Goal: Complete application form: Complete application form

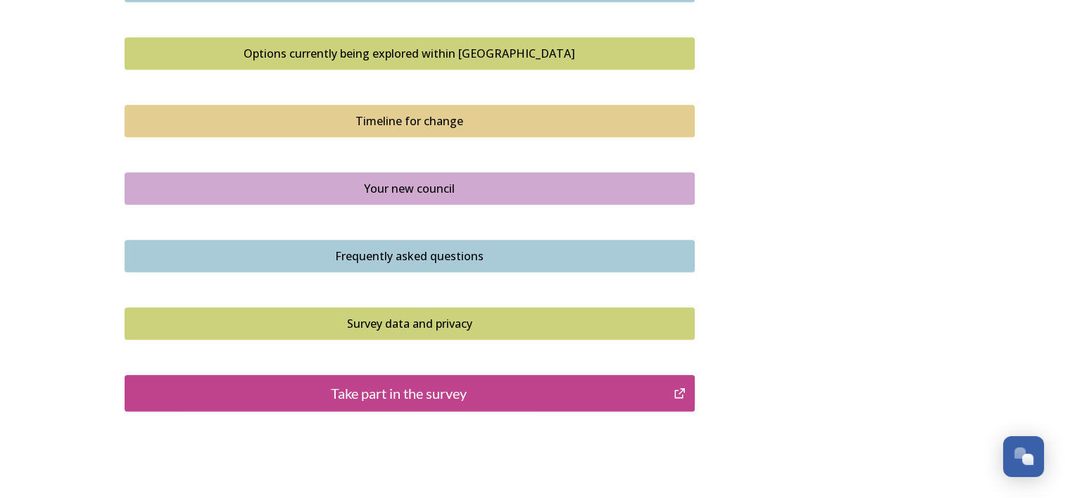
scroll to position [967, 0]
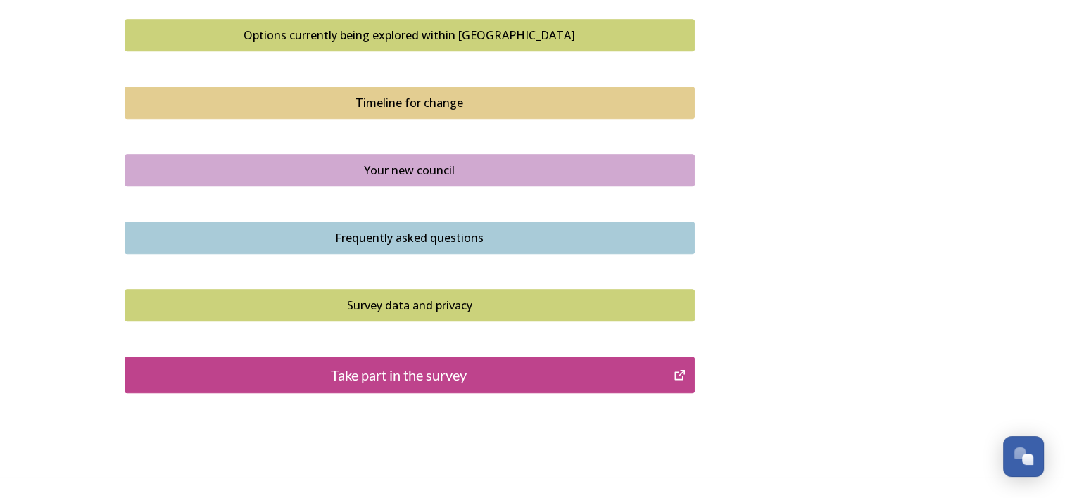
click at [563, 372] on div "Take part in the survey" at bounding box center [399, 375] width 534 height 21
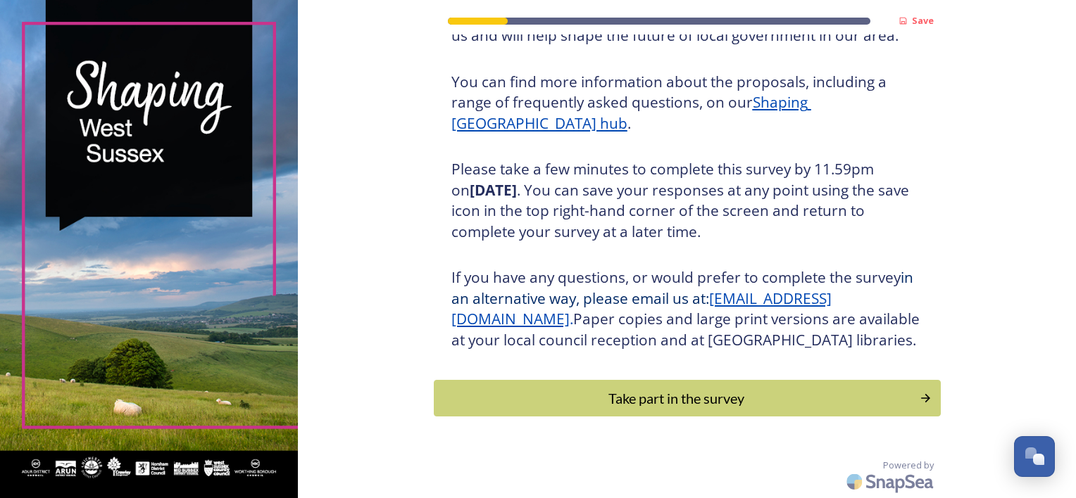
scroll to position [177, 0]
click at [914, 396] on button "Take part in the survey" at bounding box center [687, 398] width 512 height 37
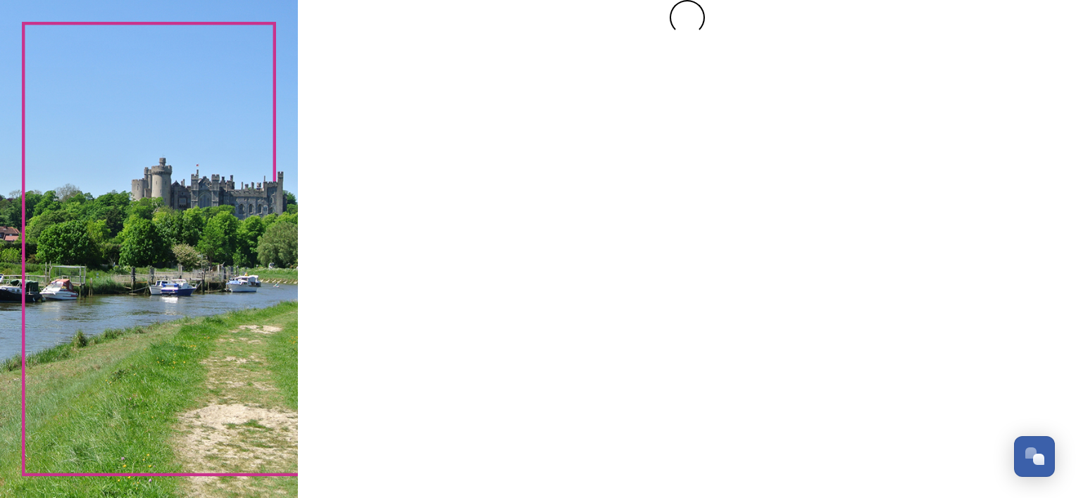
scroll to position [0, 0]
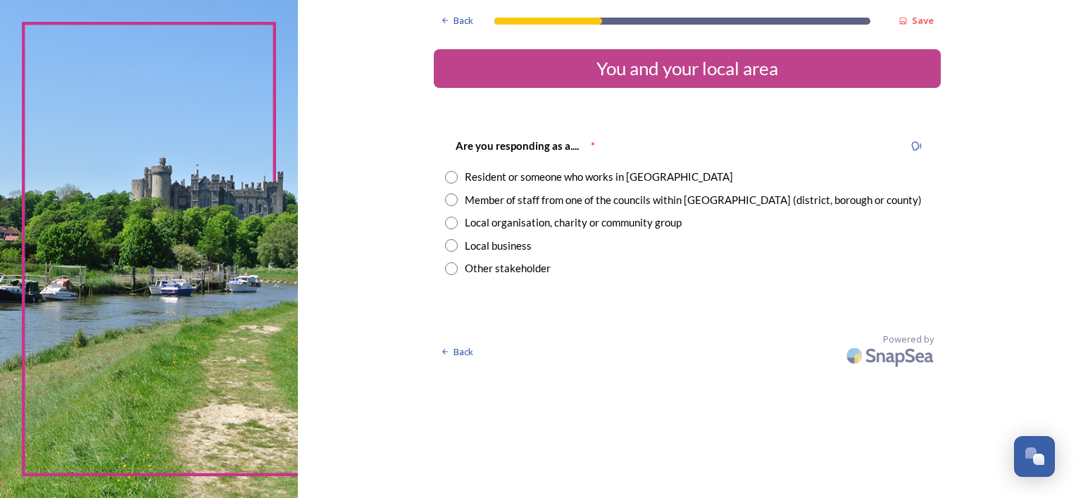
click at [450, 175] on input "radio" at bounding box center [451, 177] width 13 height 13
radio input "true"
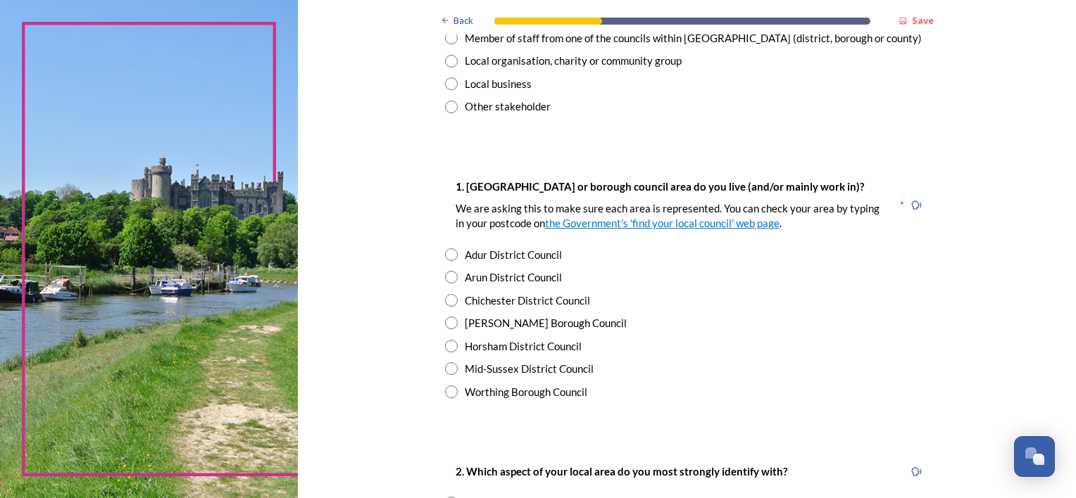
scroll to position [169, 0]
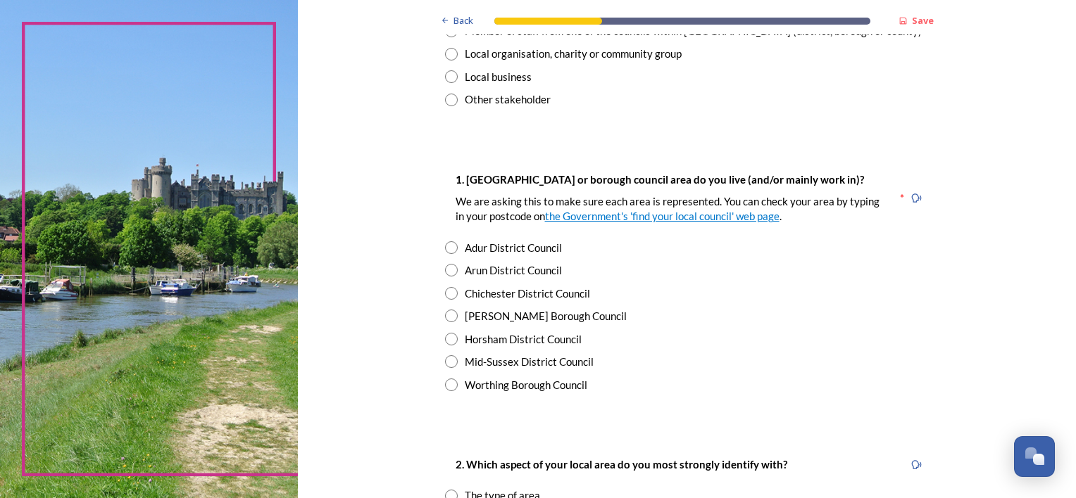
click at [445, 271] on input "radio" at bounding box center [451, 270] width 13 height 13
radio input "true"
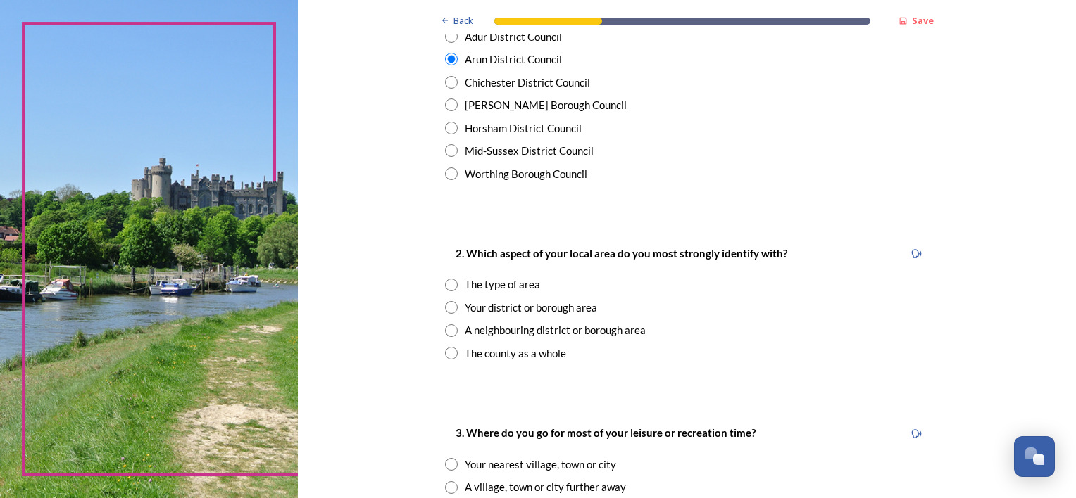
scroll to position [394, 0]
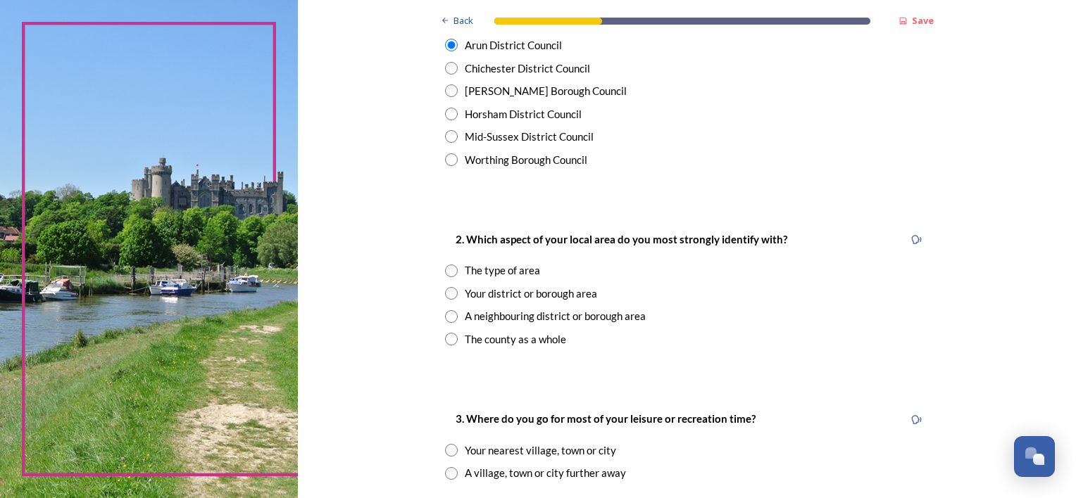
click at [445, 293] on input "radio" at bounding box center [451, 293] width 13 height 13
radio input "true"
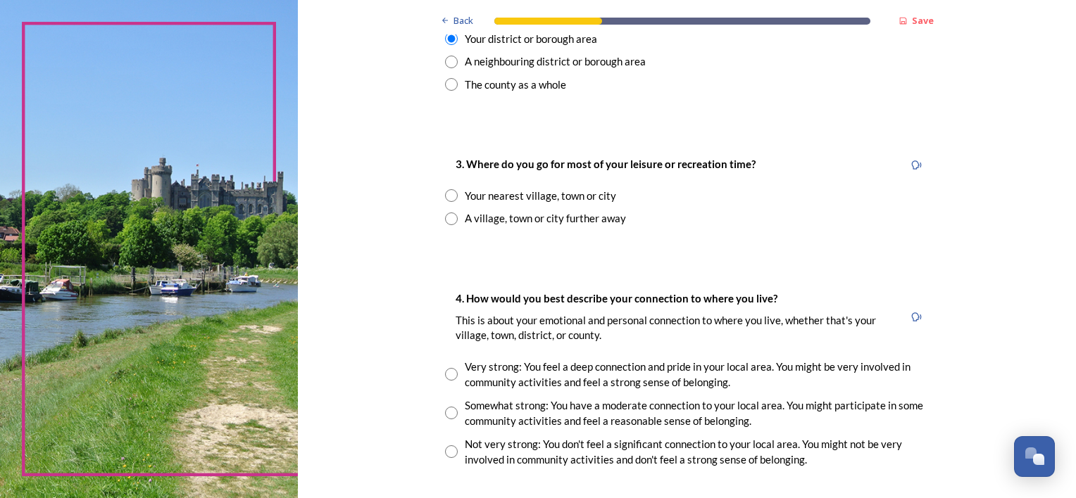
scroll to position [696, 0]
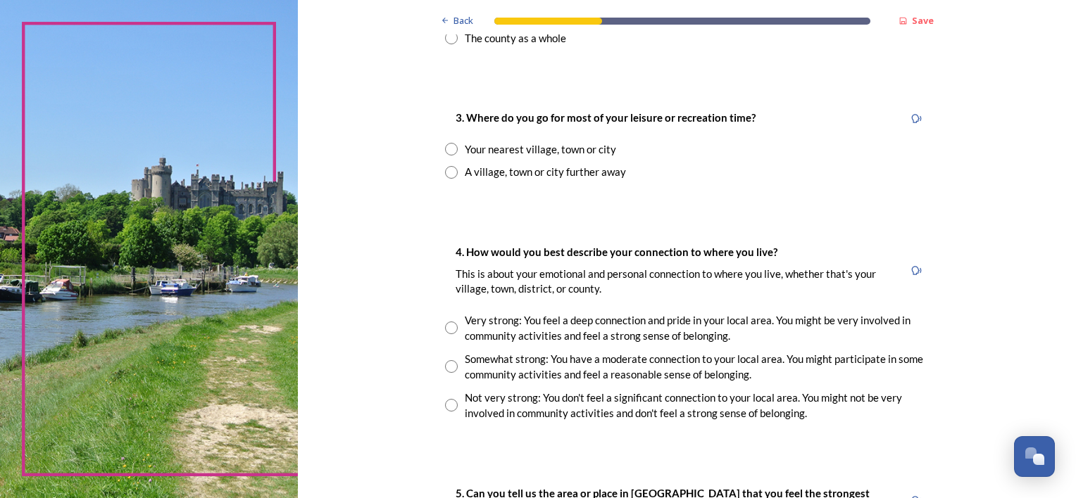
click at [445, 147] on input "radio" at bounding box center [451, 149] width 13 height 13
radio input "true"
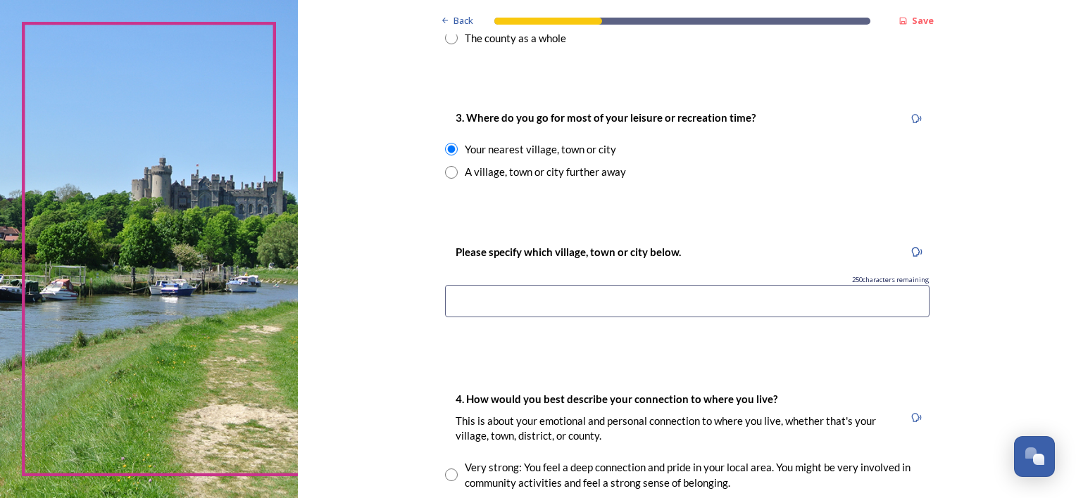
click at [446, 170] on input "radio" at bounding box center [451, 172] width 13 height 13
radio input "true"
click at [455, 303] on input at bounding box center [687, 301] width 484 height 32
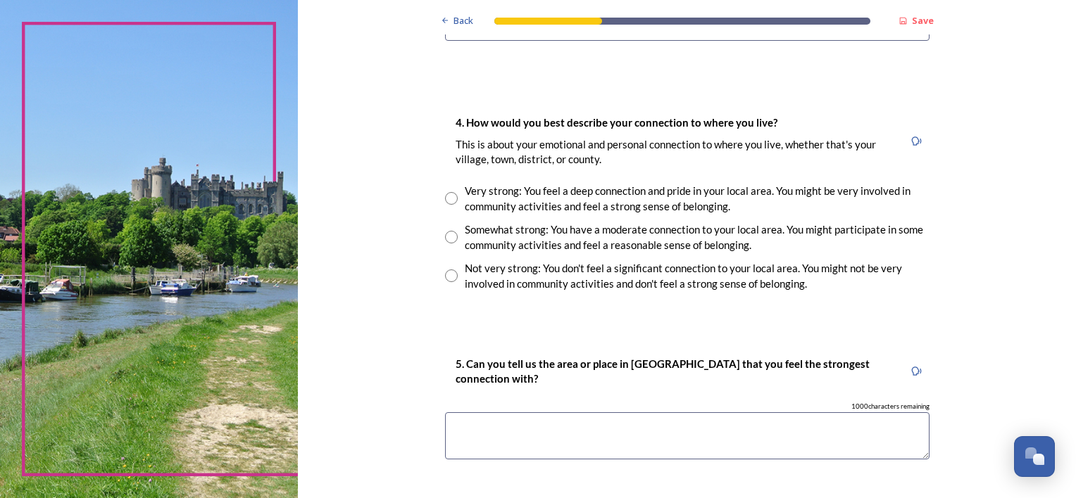
scroll to position [996, 0]
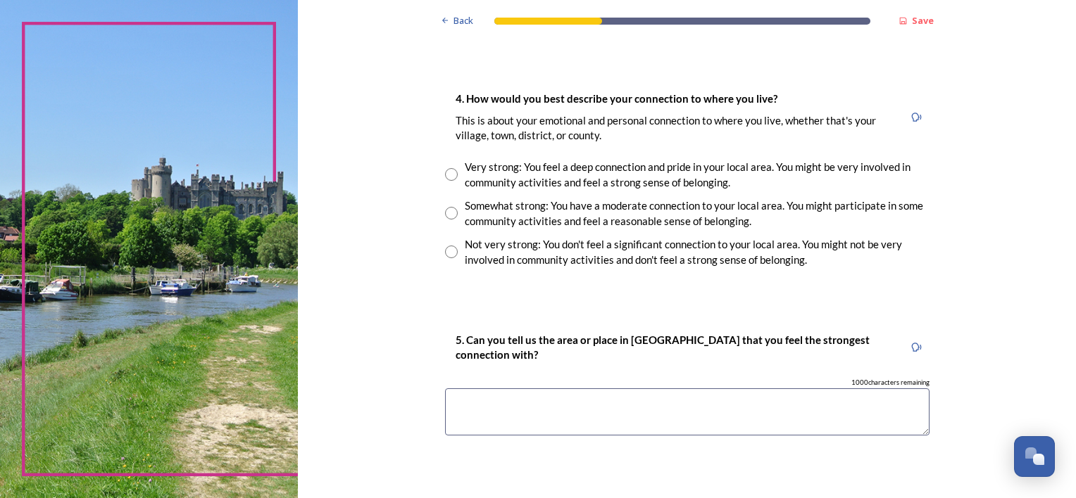
type input "I visit a number of different places including where I live."
click at [445, 173] on input "radio" at bounding box center [451, 174] width 13 height 13
radio input "true"
click at [450, 399] on textarea at bounding box center [687, 412] width 484 height 47
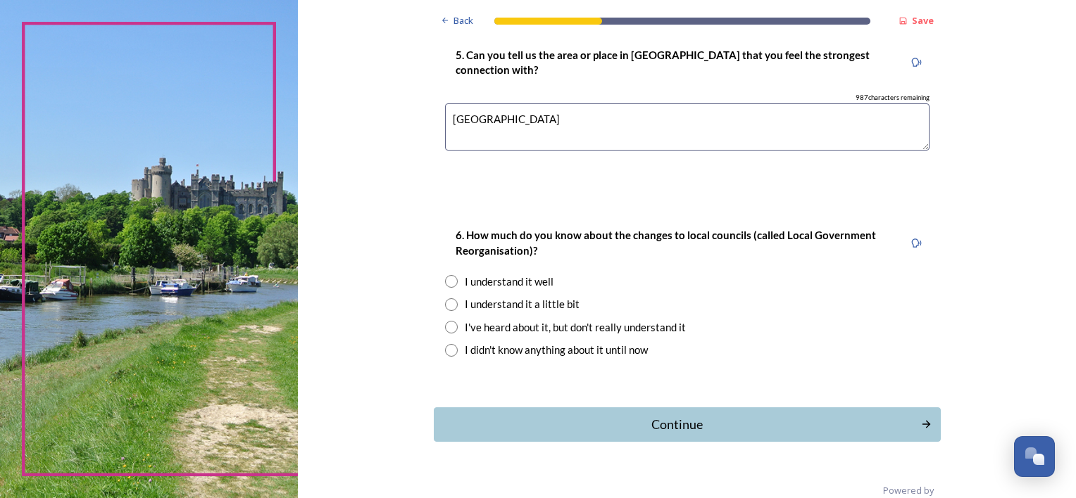
scroll to position [1291, 0]
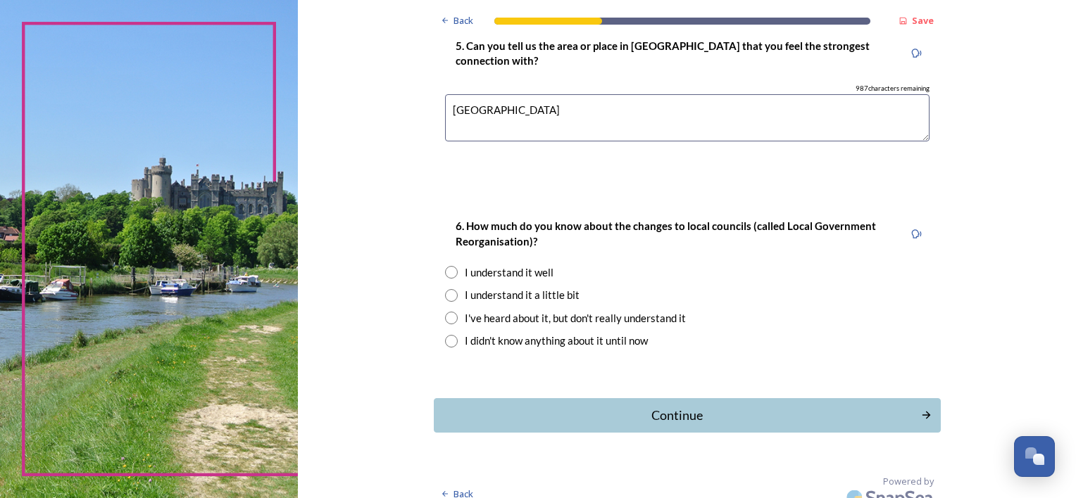
type textarea "[GEOGRAPHIC_DATA]"
click at [445, 270] on input "radio" at bounding box center [451, 272] width 13 height 13
radio input "true"
click at [712, 415] on div "Continue" at bounding box center [677, 415] width 477 height 19
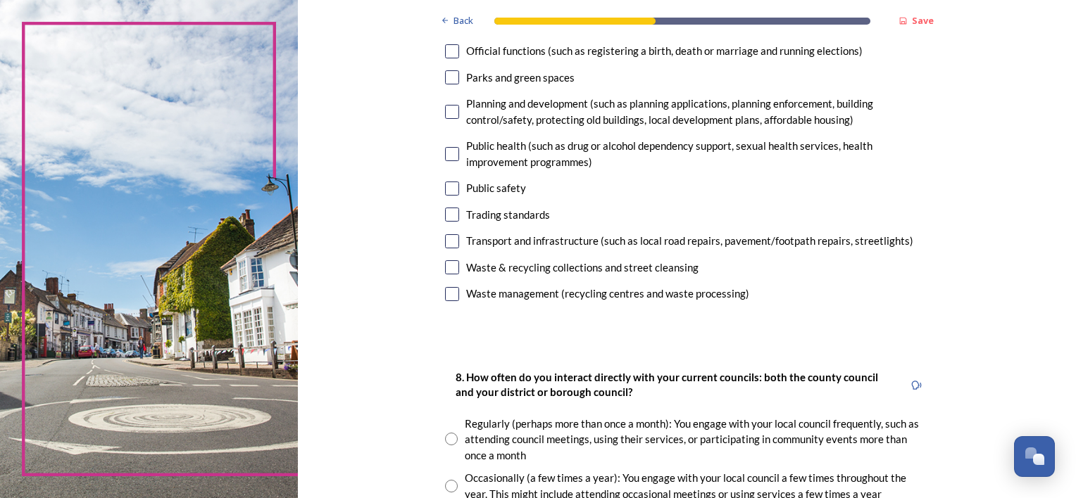
scroll to position [472, 0]
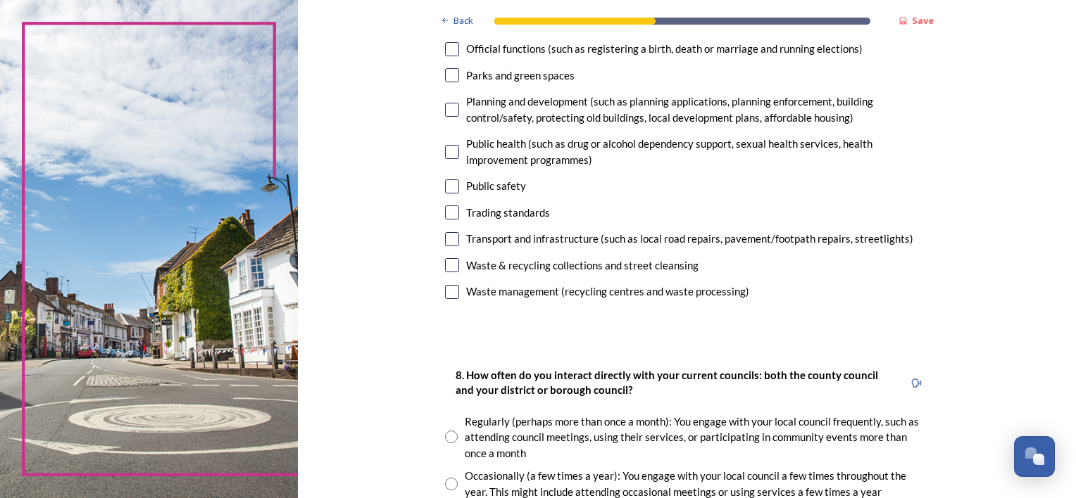
click at [446, 264] on input "checkbox" at bounding box center [452, 265] width 14 height 14
checkbox input "true"
click at [445, 237] on input "checkbox" at bounding box center [452, 239] width 14 height 14
checkbox input "true"
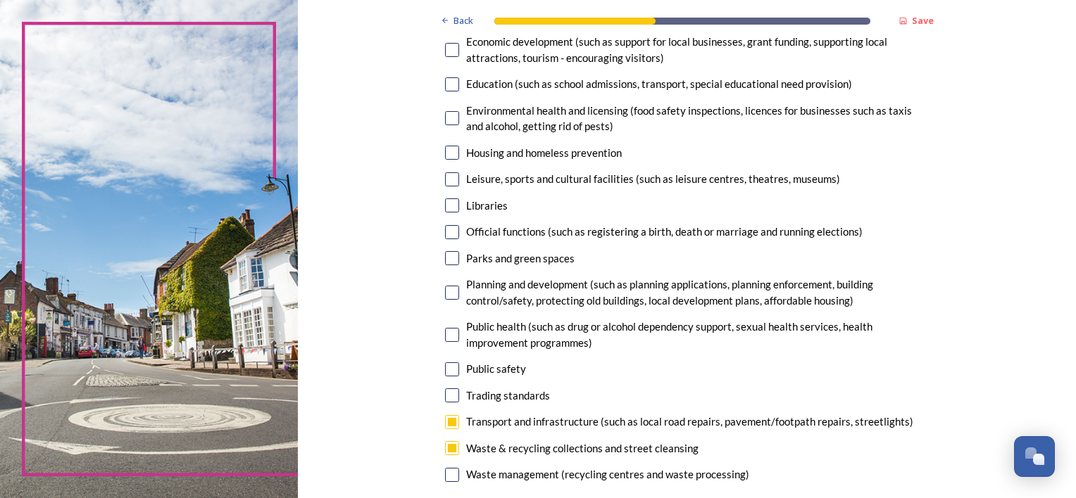
scroll to position [282, 0]
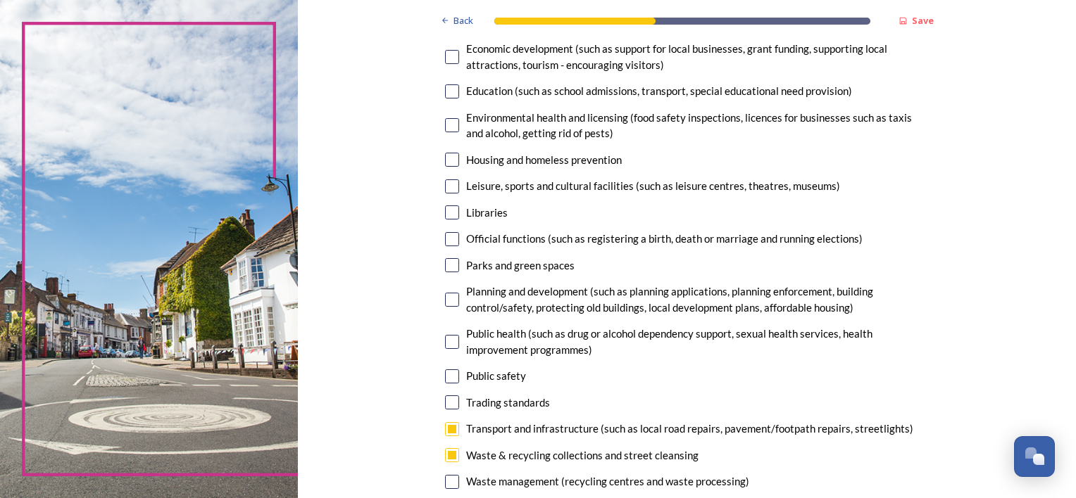
click at [448, 298] on input "checkbox" at bounding box center [452, 300] width 14 height 14
checkbox input "true"
click at [446, 263] on input "checkbox" at bounding box center [452, 265] width 14 height 14
checkbox input "true"
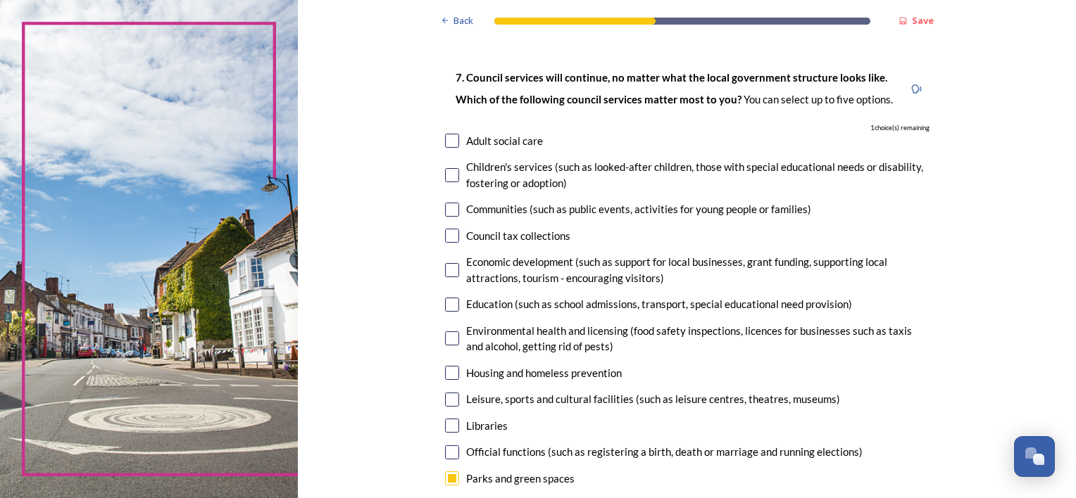
scroll to position [62, 0]
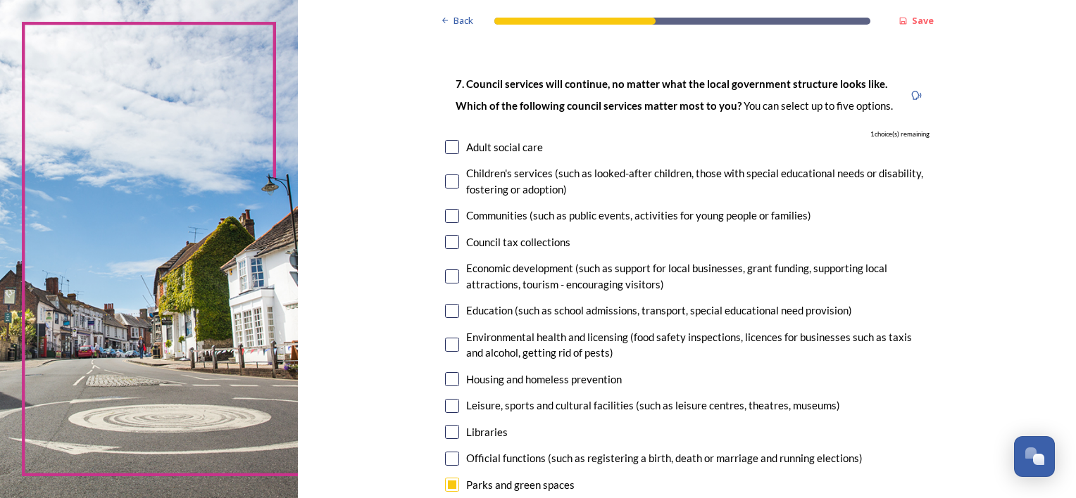
click at [447, 310] on input "checkbox" at bounding box center [452, 311] width 14 height 14
checkbox input "true"
click at [445, 144] on input "checkbox" at bounding box center [452, 147] width 14 height 14
checkbox input "false"
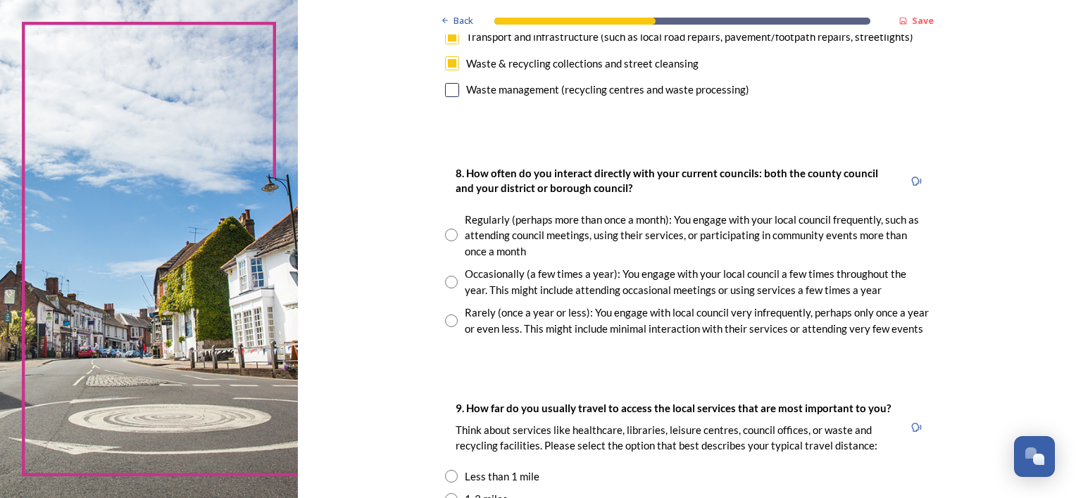
scroll to position [676, 0]
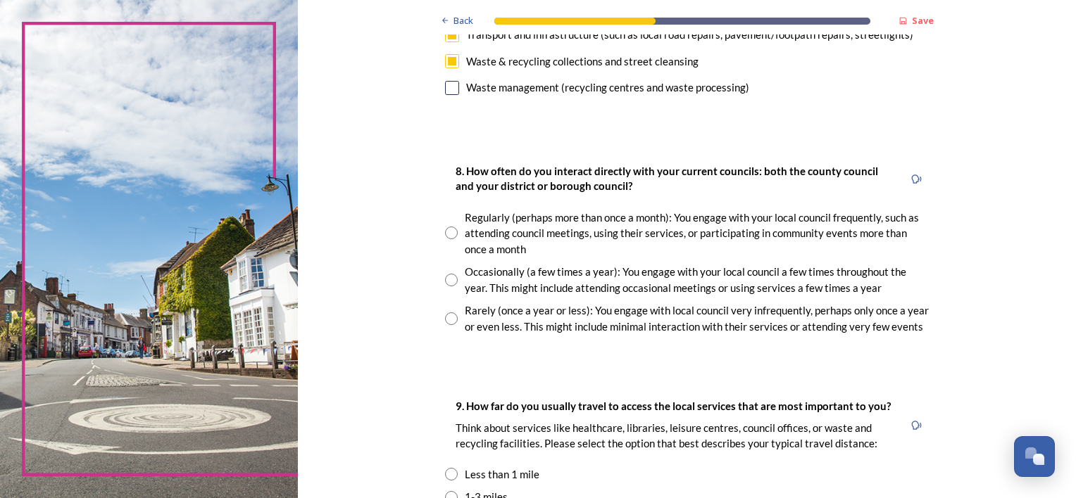
click at [448, 279] on input "radio" at bounding box center [451, 280] width 13 height 13
radio input "true"
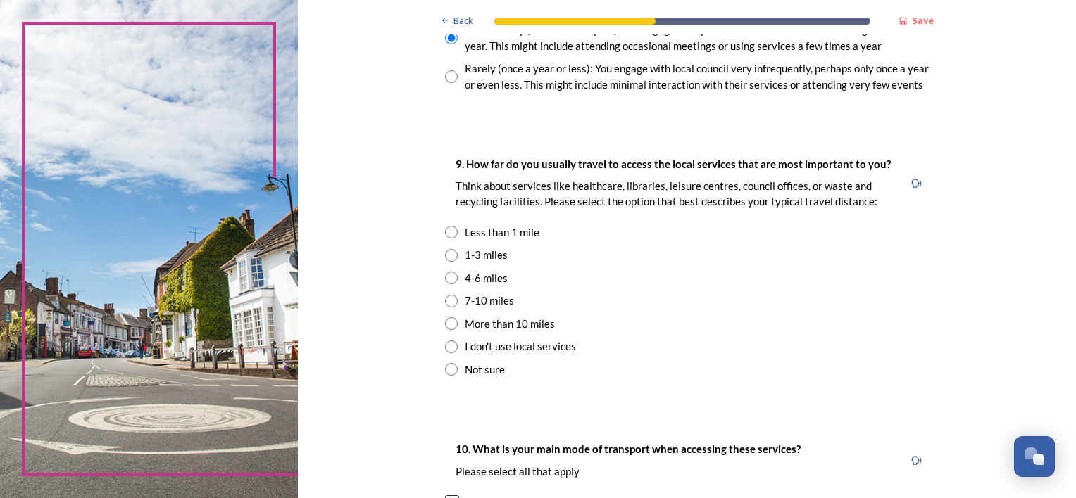
scroll to position [929, 0]
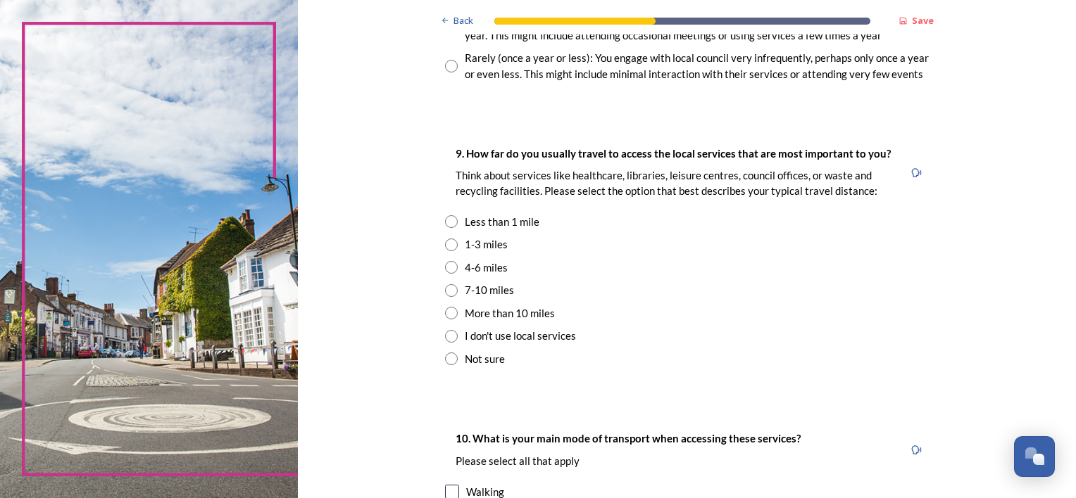
click at [446, 267] on input "radio" at bounding box center [451, 267] width 13 height 13
radio input "true"
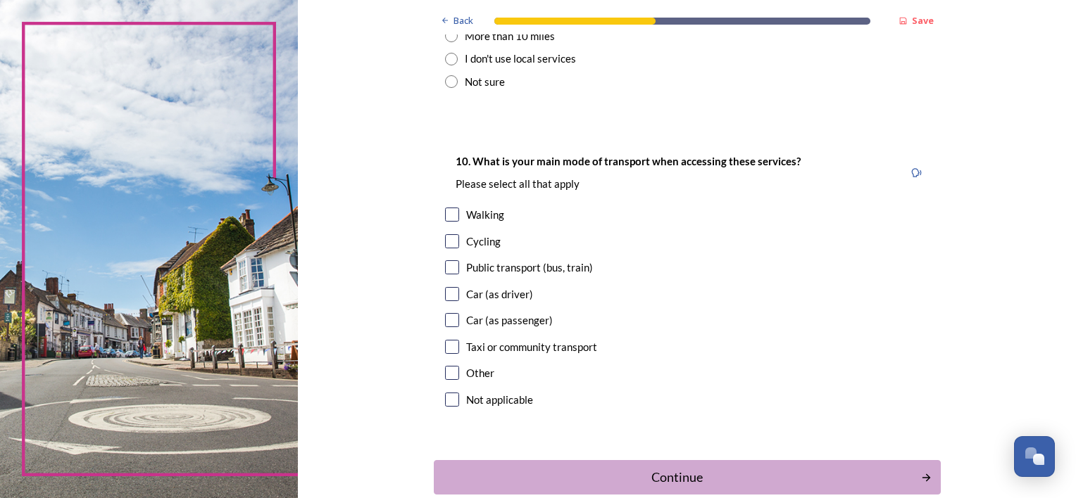
scroll to position [1217, 0]
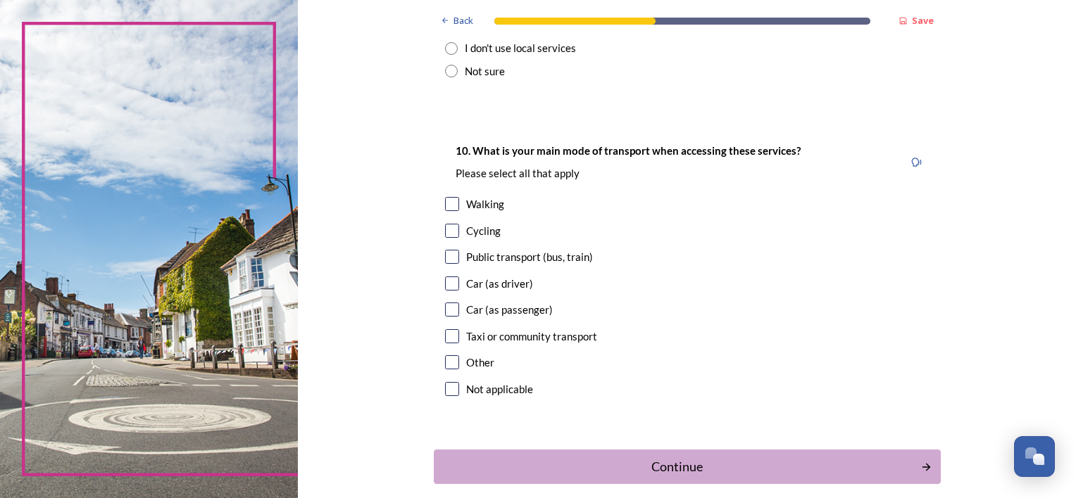
click at [449, 284] on input "checkbox" at bounding box center [452, 284] width 14 height 14
checkbox input "true"
click at [682, 467] on div "Continue" at bounding box center [677, 467] width 477 height 19
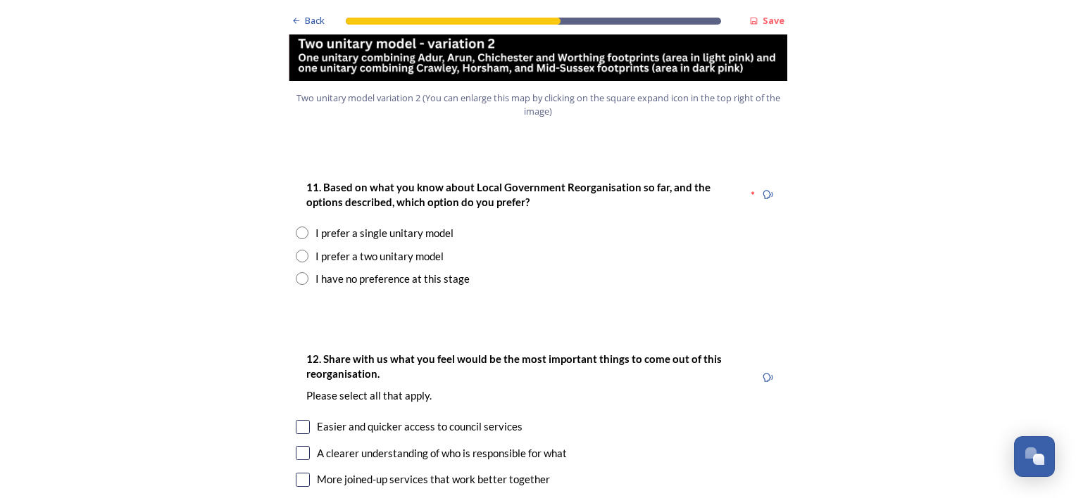
scroll to position [1764, 0]
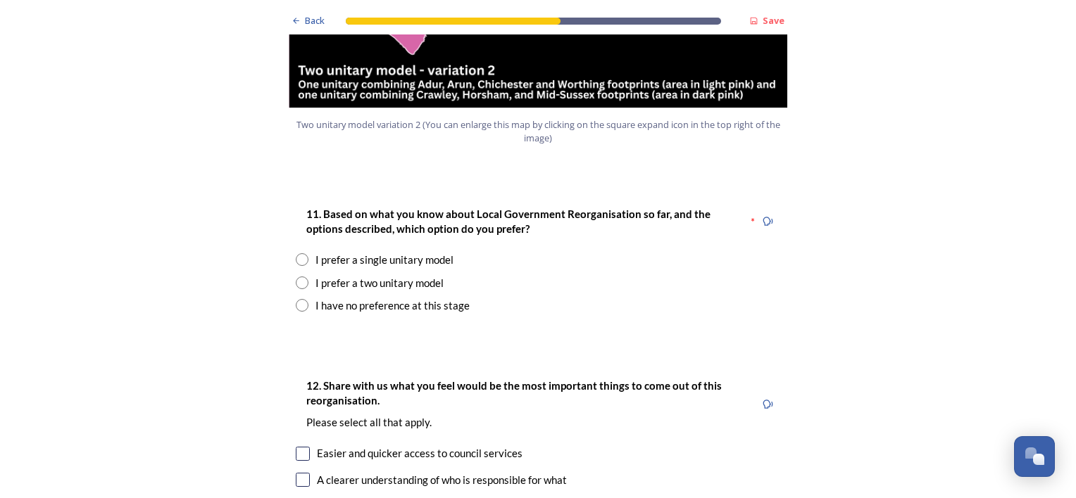
click at [298, 277] on input "radio" at bounding box center [302, 283] width 13 height 13
radio input "true"
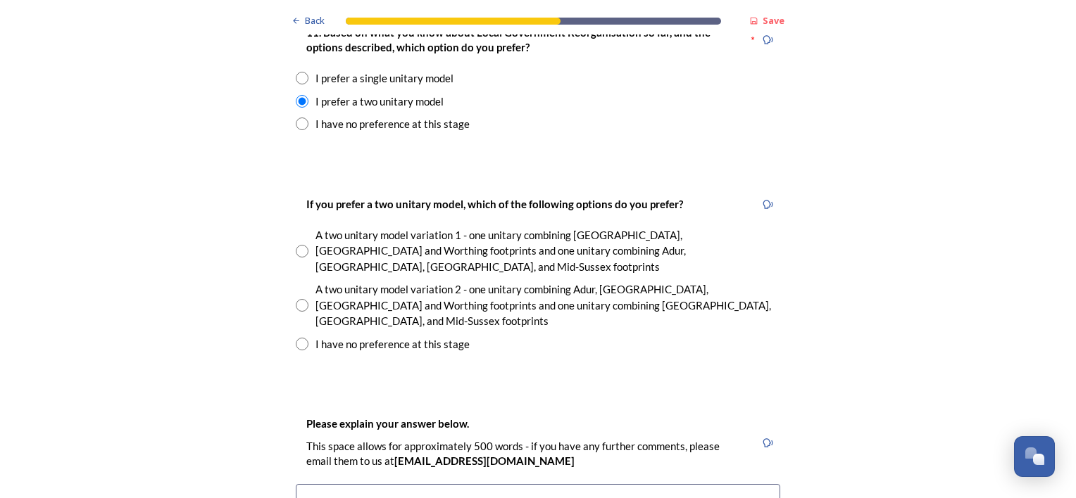
scroll to position [1964, 0]
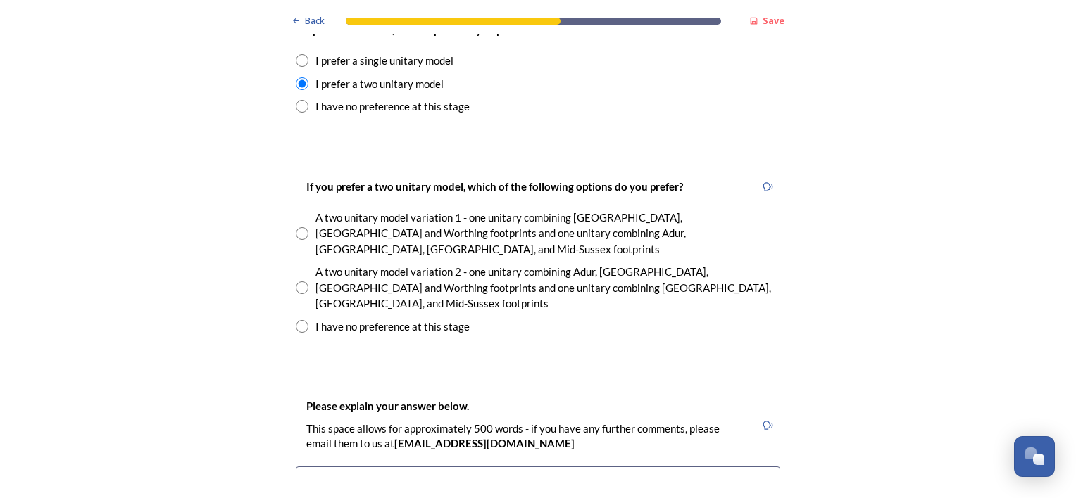
click at [296, 227] on input "radio" at bounding box center [302, 233] width 13 height 13
radio input "true"
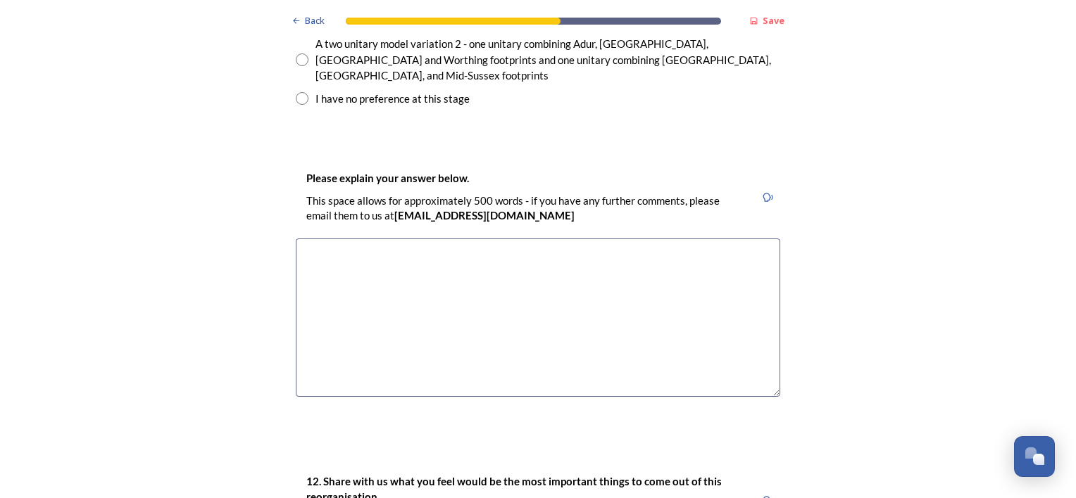
scroll to position [2198, 0]
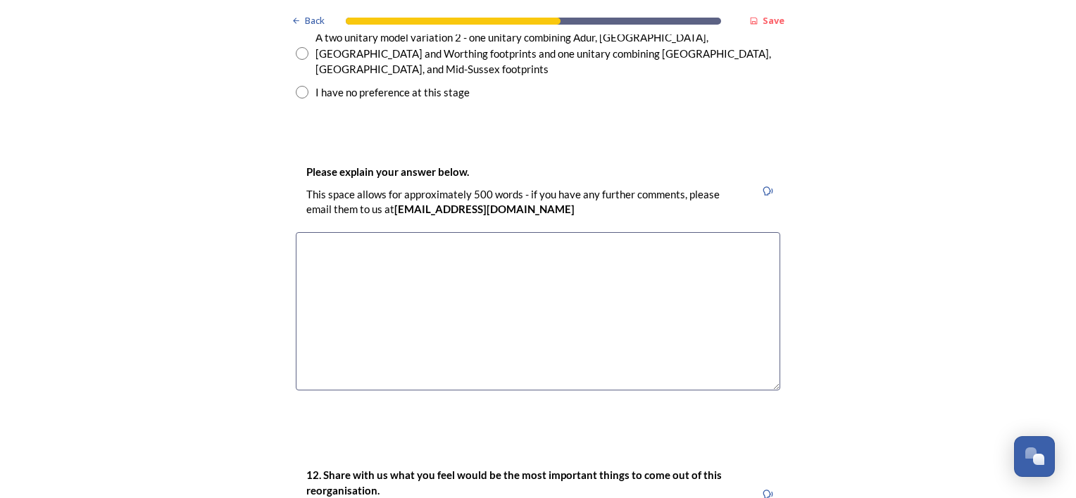
click at [308, 232] on textarea at bounding box center [538, 311] width 484 height 158
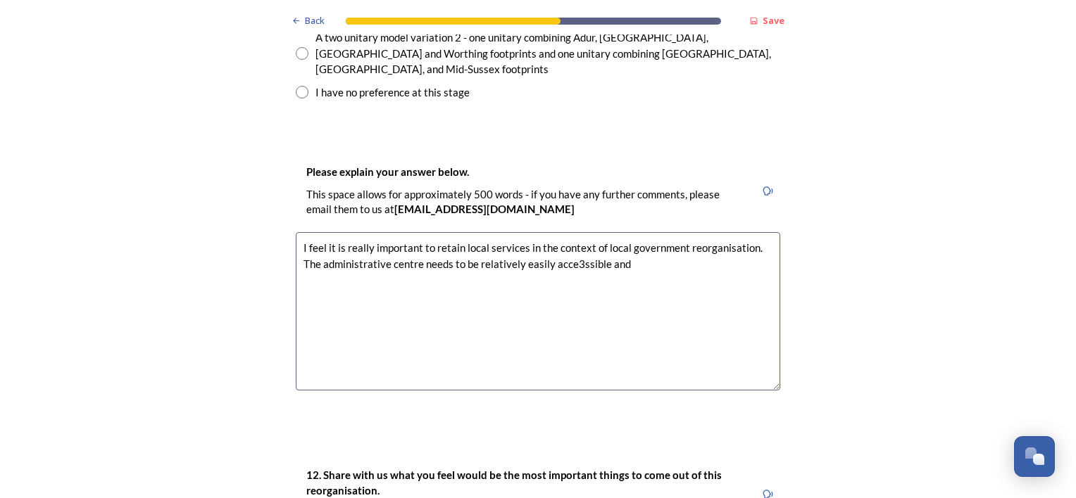
click at [570, 232] on textarea "I feel it is really important to retain local services in the context of local …" at bounding box center [538, 311] width 484 height 158
click at [613, 232] on textarea "I feel it is really important to retain local services in the context of local …" at bounding box center [538, 311] width 484 height 158
click at [296, 232] on textarea "I feel it is really important to retain local services in the context of local …" at bounding box center [538, 311] width 484 height 158
click at [523, 232] on textarea "I feel it is really important to retain local services in the context of local …" at bounding box center [538, 311] width 484 height 158
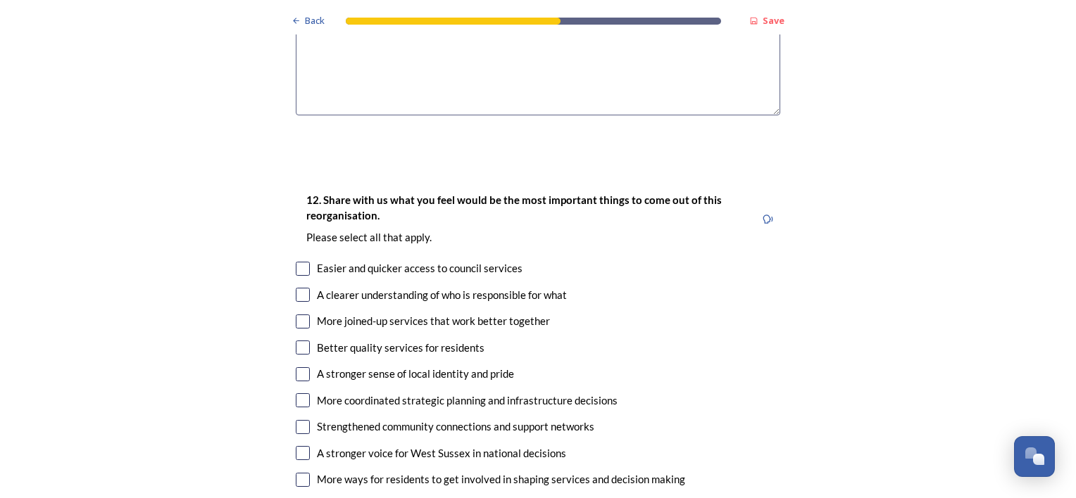
scroll to position [2503, 0]
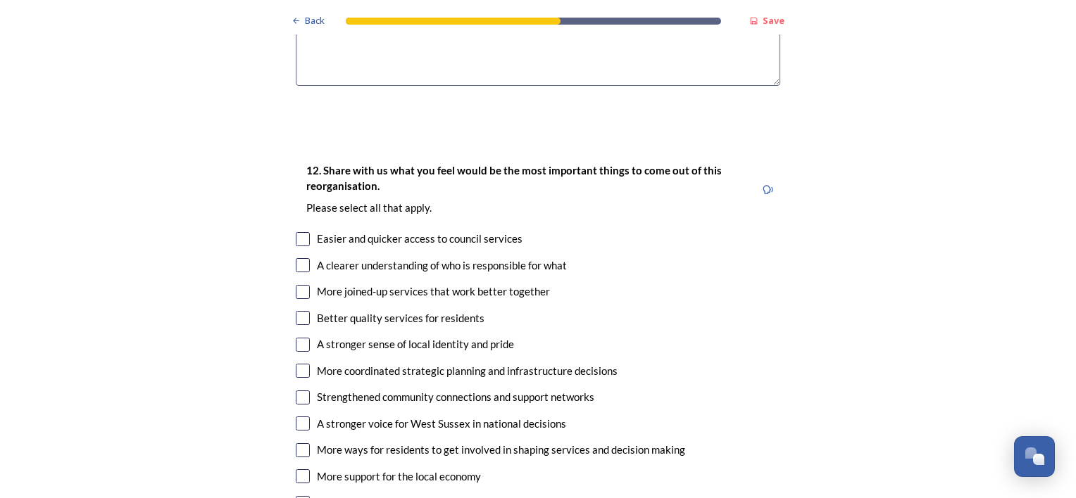
type textarea "I feel it is really important to retain local services in the context of local …"
click at [299, 285] on input "checkbox" at bounding box center [303, 292] width 14 height 14
checkbox input "true"
click at [297, 311] on input "checkbox" at bounding box center [303, 318] width 14 height 14
checkbox input "true"
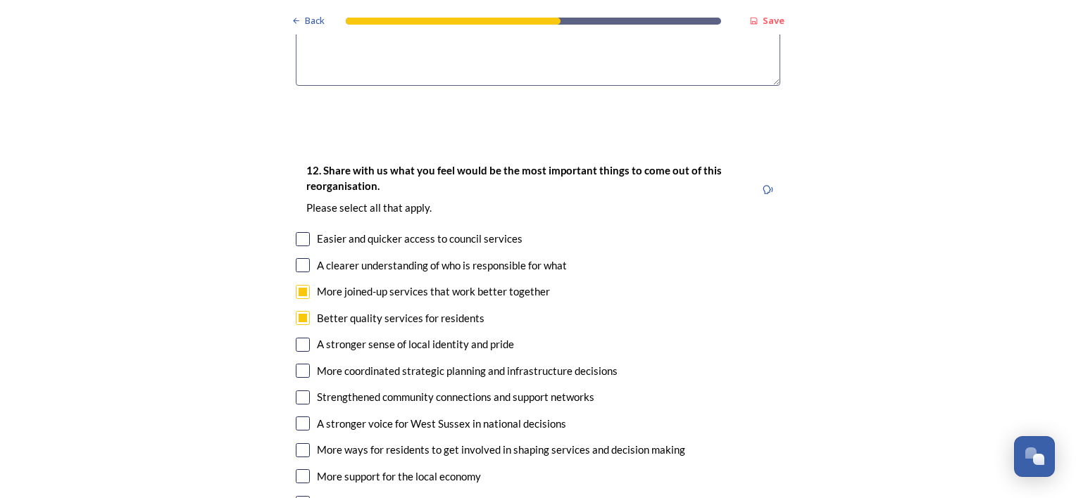
click at [299, 364] on input "checkbox" at bounding box center [303, 371] width 14 height 14
checkbox input "true"
click at [297, 417] on input "checkbox" at bounding box center [303, 424] width 14 height 14
checkbox input "true"
click at [300, 444] on input "checkbox" at bounding box center [303, 451] width 14 height 14
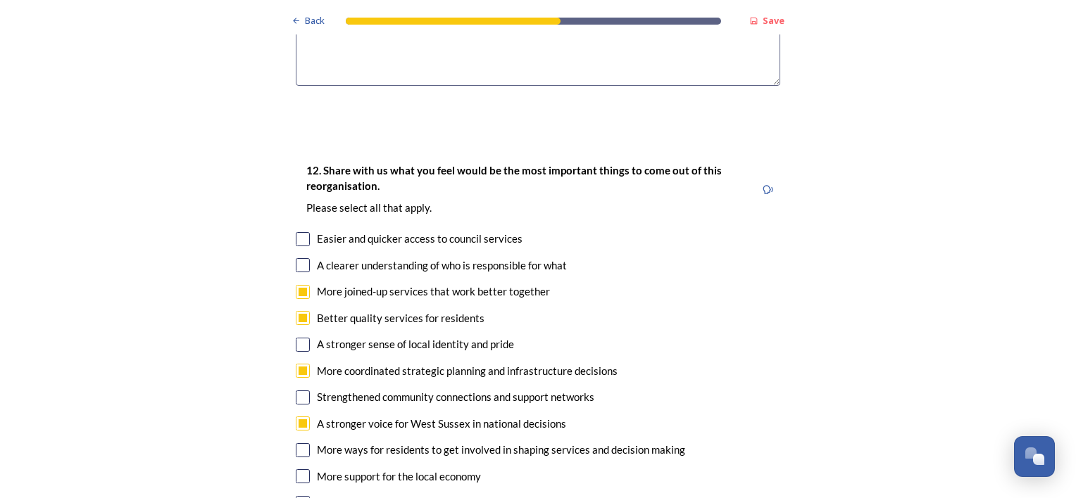
checkbox input "true"
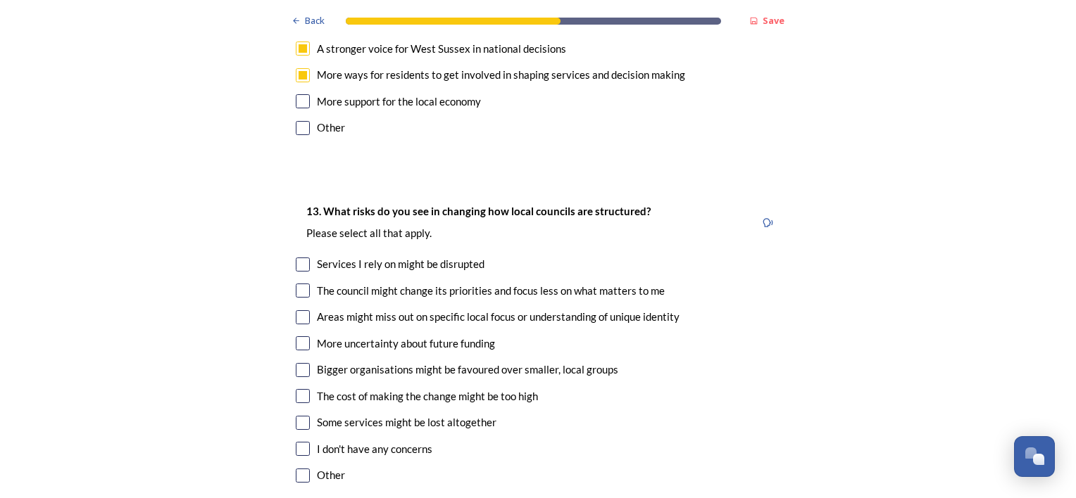
scroll to position [2884, 0]
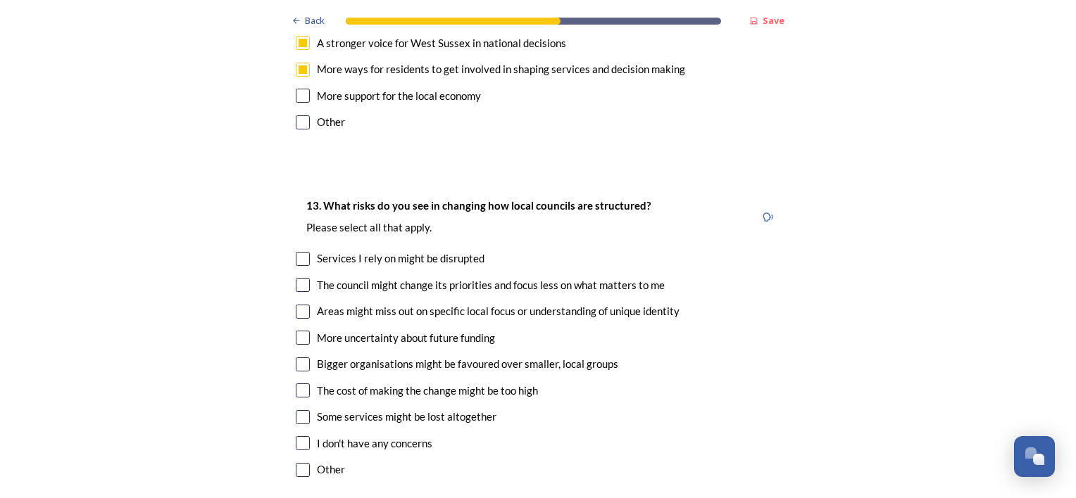
click at [296, 252] on input "checkbox" at bounding box center [303, 259] width 14 height 14
checkbox input "true"
click at [297, 278] on input "checkbox" at bounding box center [303, 285] width 14 height 14
checkbox input "true"
click at [298, 305] on input "checkbox" at bounding box center [303, 312] width 14 height 14
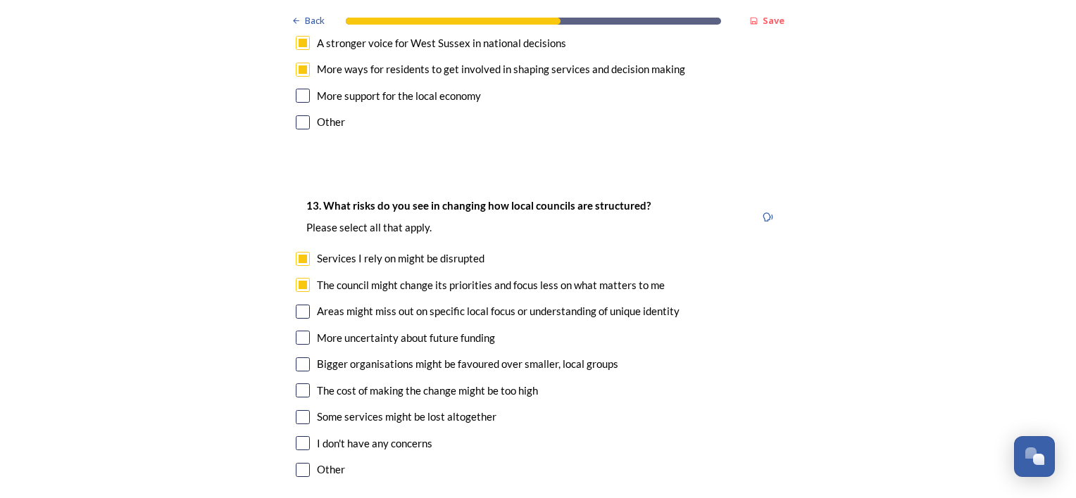
checkbox input "true"
click at [299, 331] on input "checkbox" at bounding box center [303, 338] width 14 height 14
checkbox input "true"
click at [297, 358] on input "checkbox" at bounding box center [303, 365] width 14 height 14
checkbox input "true"
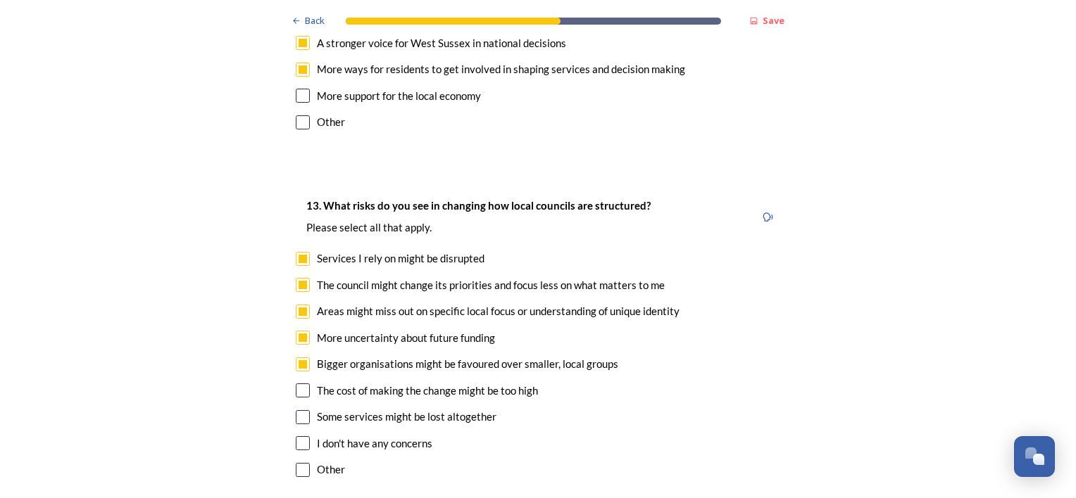
click at [296, 384] on input "checkbox" at bounding box center [303, 391] width 14 height 14
checkbox input "true"
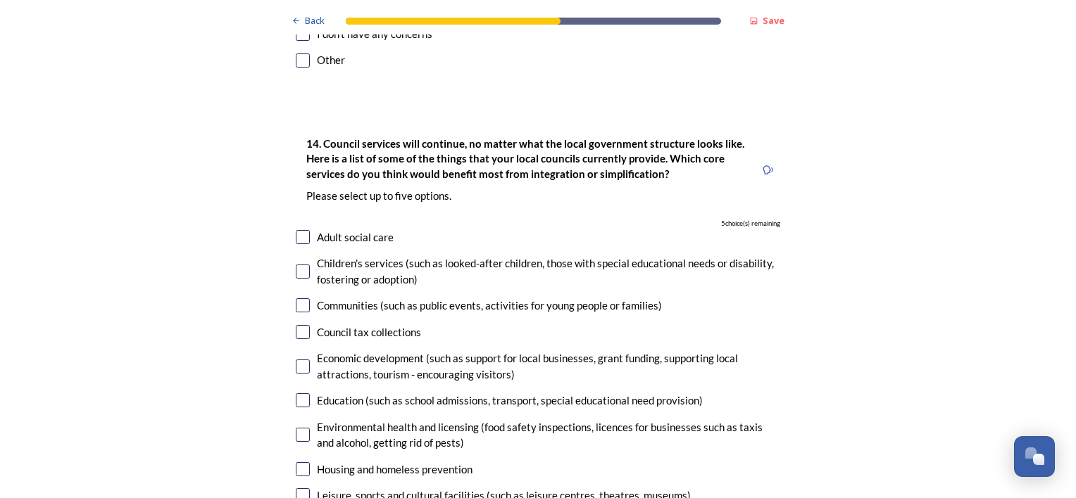
scroll to position [3317, 0]
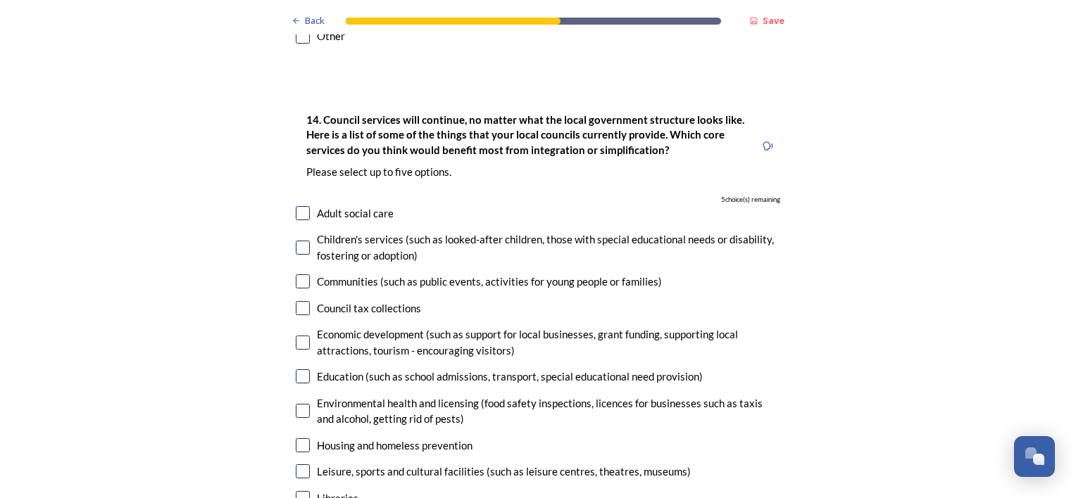
click at [302, 206] on input "checkbox" at bounding box center [303, 213] width 14 height 14
checkbox input "true"
click at [299, 241] on input "checkbox" at bounding box center [303, 248] width 14 height 14
checkbox input "true"
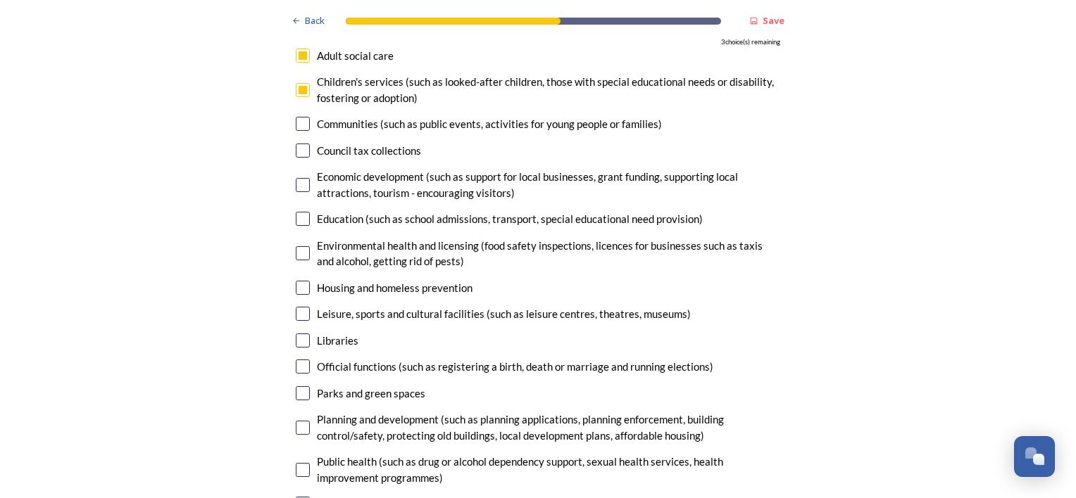
scroll to position [3487, 0]
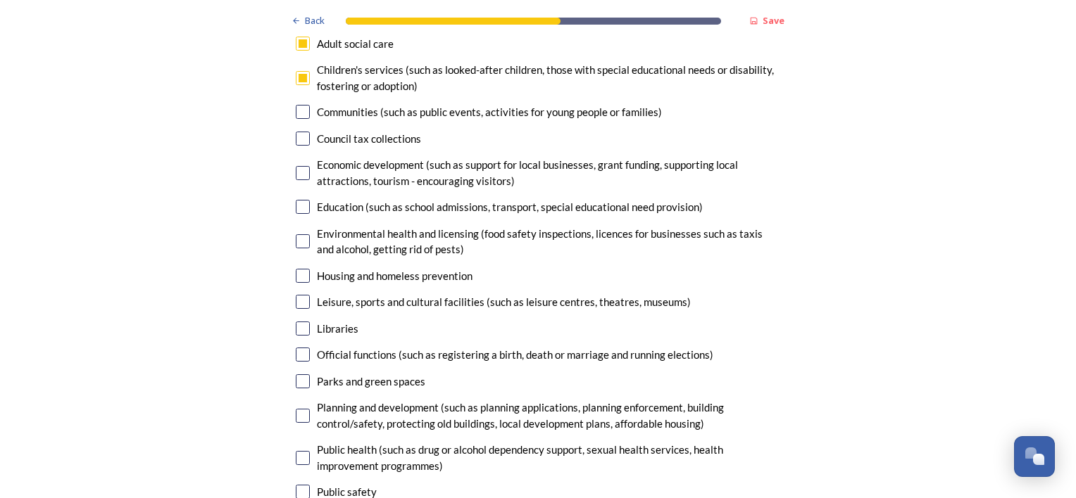
click at [299, 409] on input "checkbox" at bounding box center [303, 416] width 14 height 14
checkbox input "true"
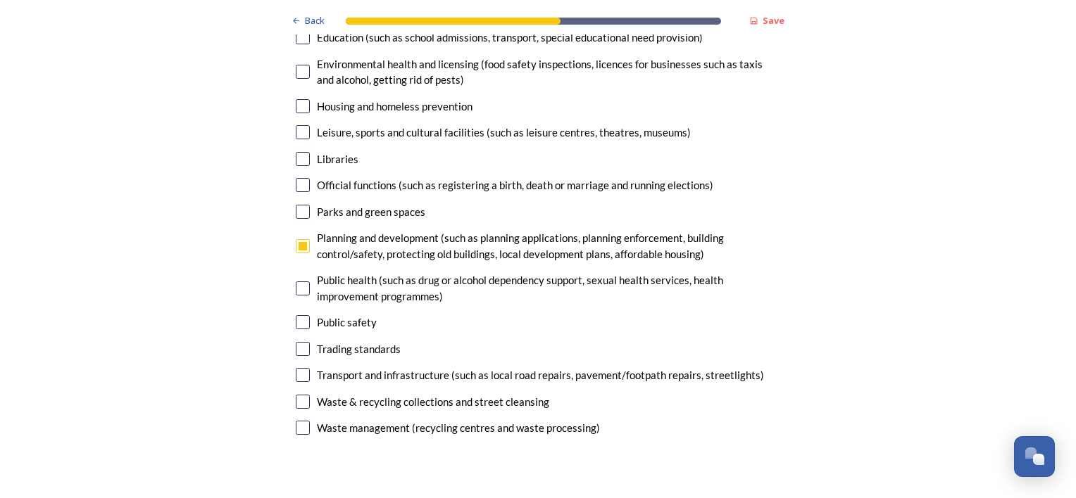
scroll to position [3663, 0]
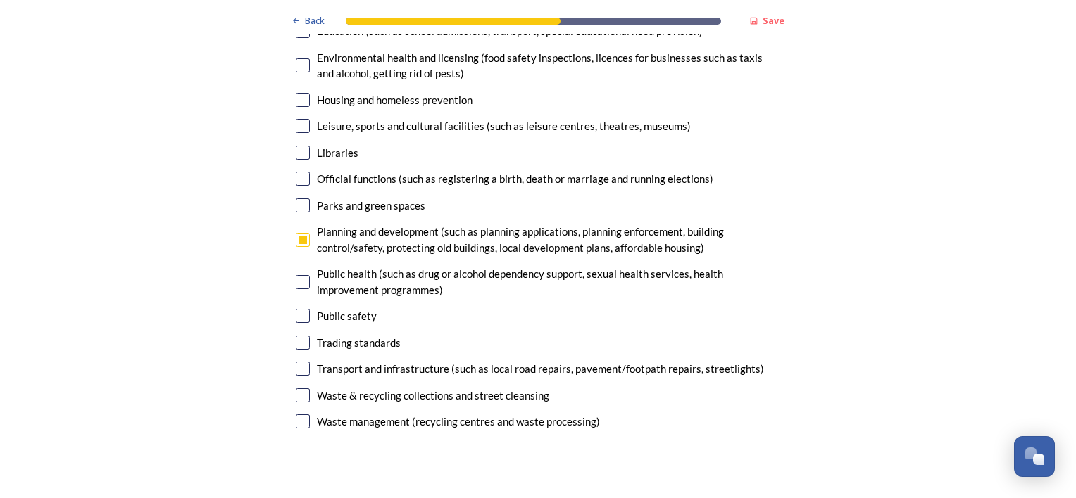
click at [298, 362] on input "checkbox" at bounding box center [303, 369] width 14 height 14
checkbox input "true"
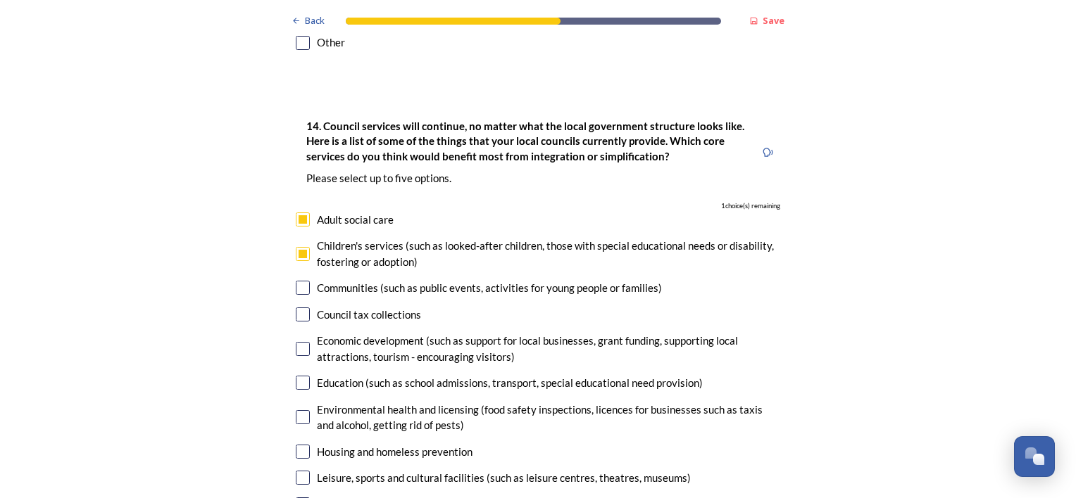
scroll to position [3323, 0]
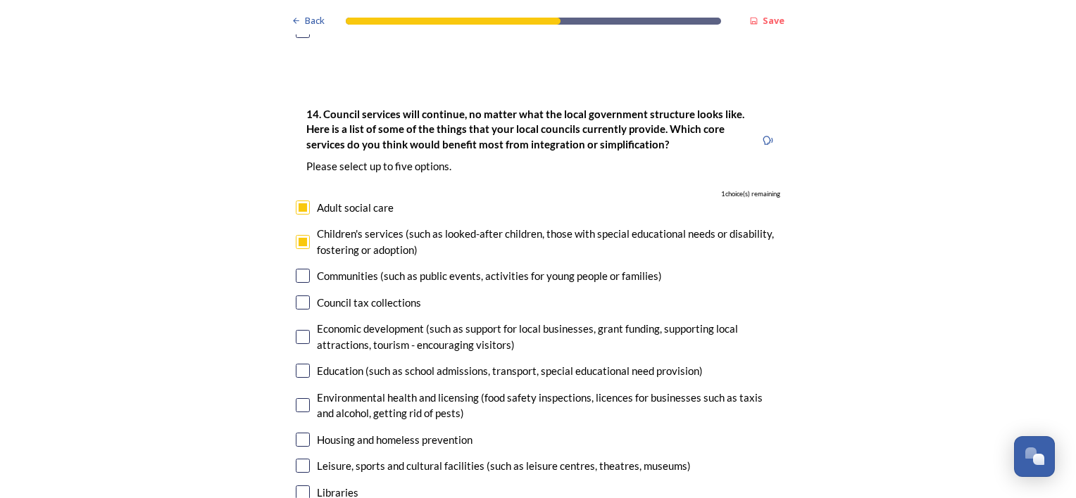
click at [296, 364] on input "checkbox" at bounding box center [303, 371] width 14 height 14
checkbox input "true"
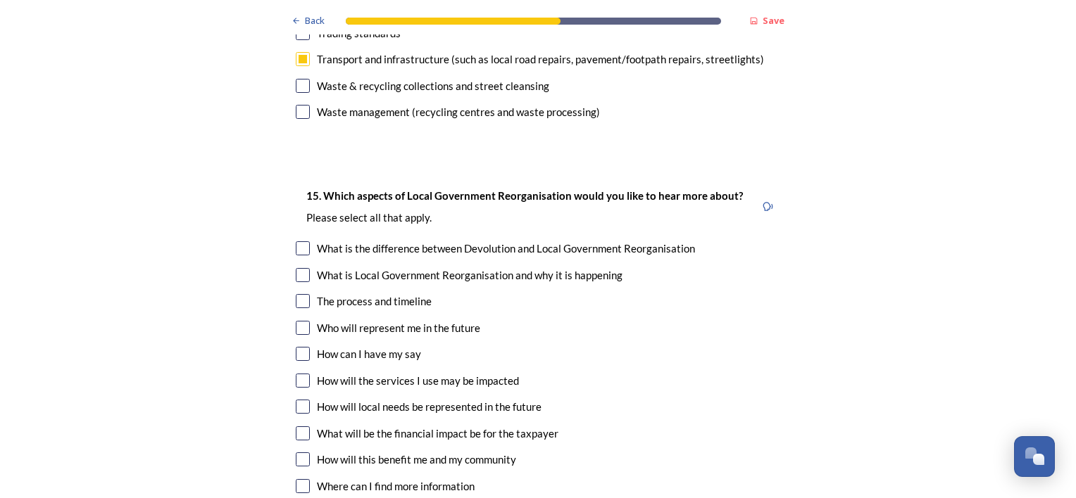
scroll to position [3978, 0]
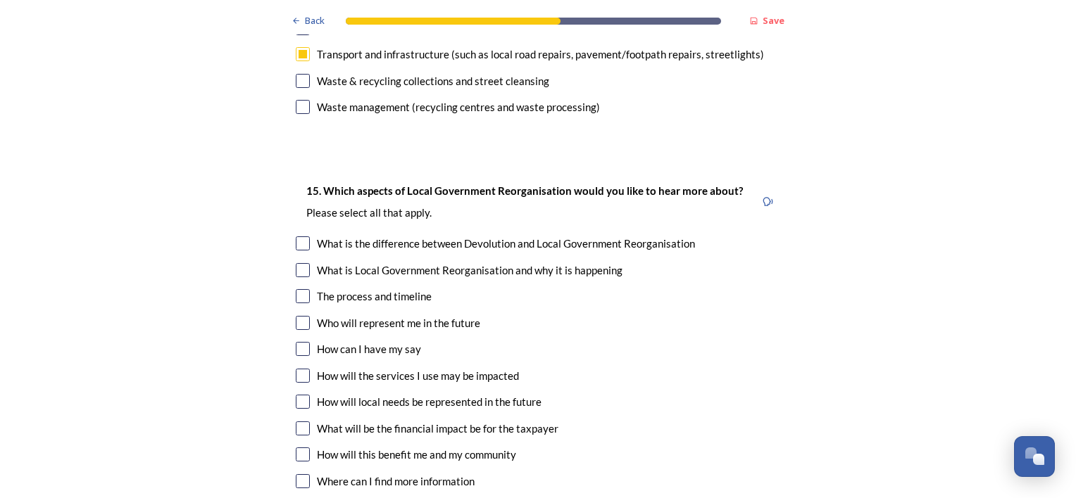
click at [296, 289] on input "checkbox" at bounding box center [303, 296] width 14 height 14
checkbox input "true"
click at [298, 316] on input "checkbox" at bounding box center [303, 323] width 14 height 14
checkbox input "true"
click at [299, 342] on input "checkbox" at bounding box center [303, 349] width 14 height 14
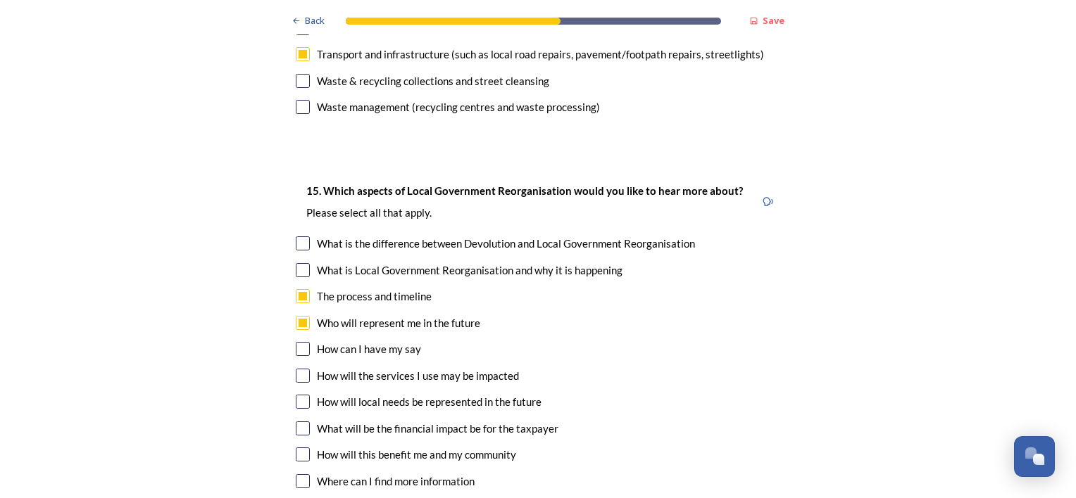
checkbox input "true"
click at [299, 395] on input "checkbox" at bounding box center [303, 402] width 14 height 14
checkbox input "true"
click at [299, 448] on input "checkbox" at bounding box center [303, 455] width 14 height 14
checkbox input "true"
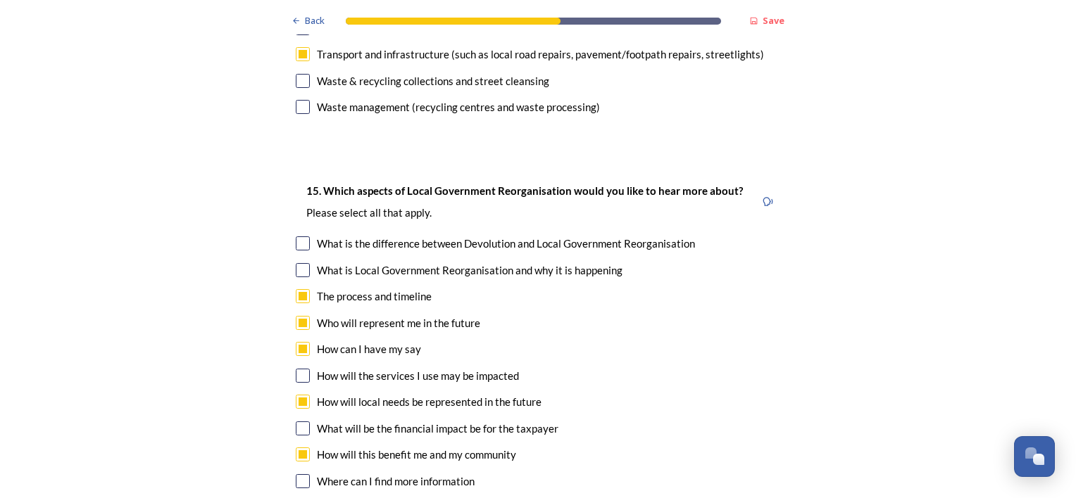
click at [300, 475] on input "checkbox" at bounding box center [303, 482] width 14 height 14
checkbox input "true"
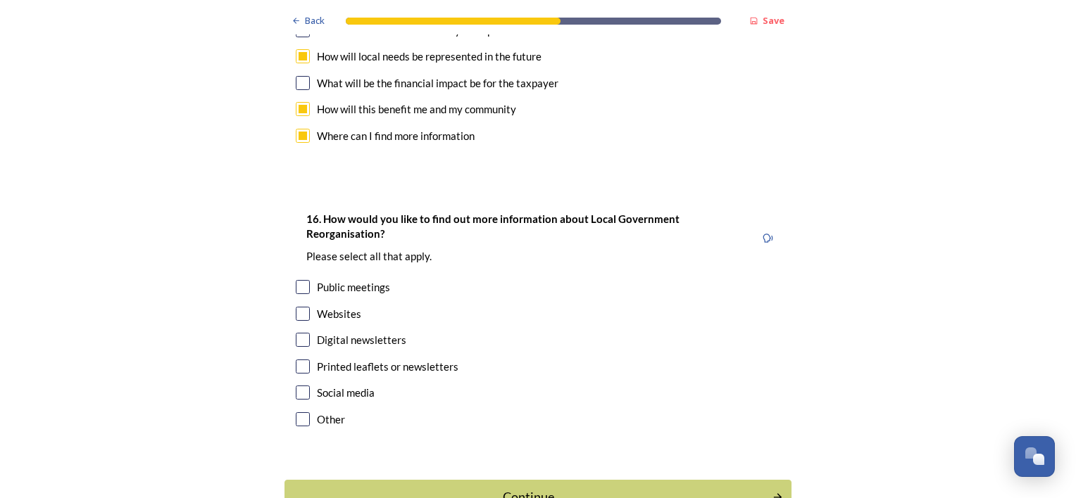
scroll to position [4347, 0]
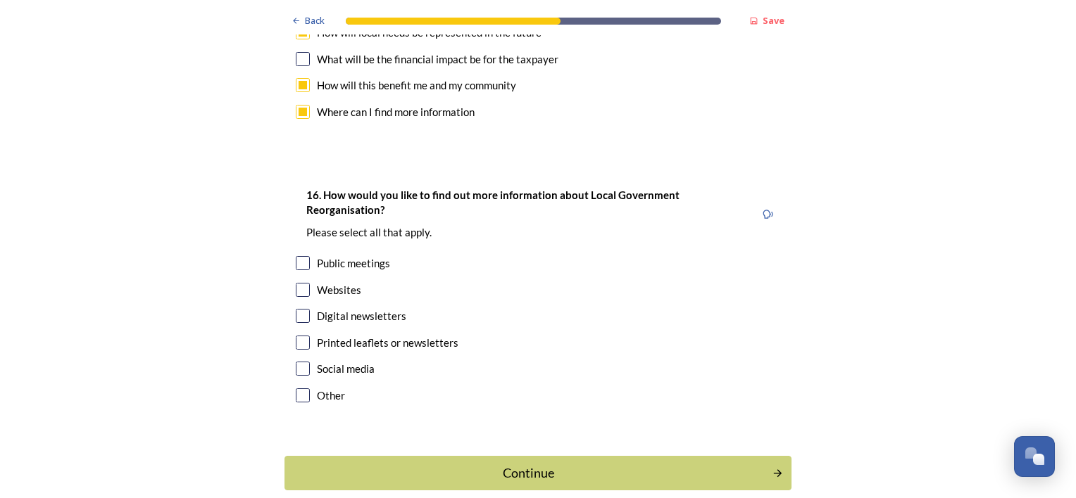
click at [296, 283] on input "checkbox" at bounding box center [303, 290] width 14 height 14
checkbox input "true"
click at [299, 309] on input "checkbox" at bounding box center [303, 316] width 14 height 14
checkbox input "true"
click at [299, 336] on input "checkbox" at bounding box center [303, 343] width 14 height 14
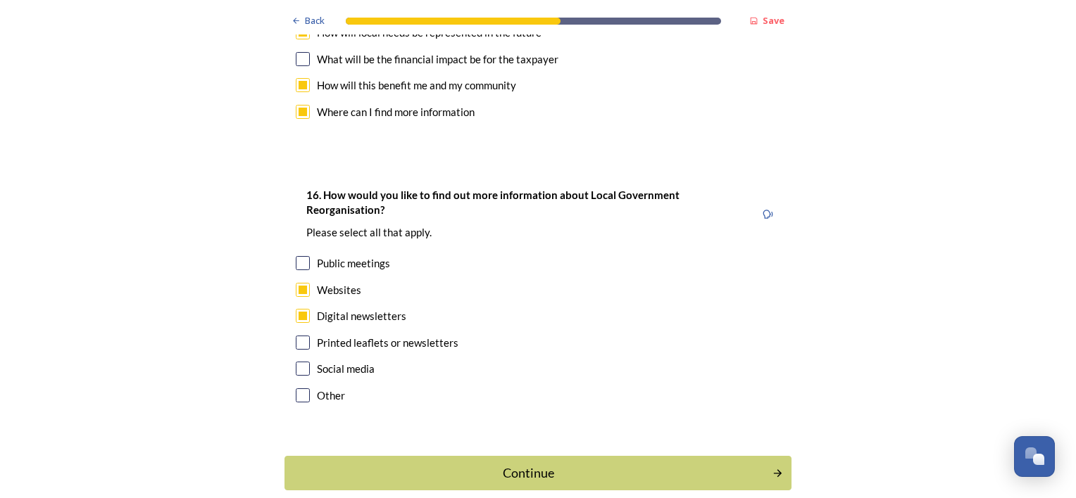
checkbox input "true"
click at [516, 464] on div "Continue" at bounding box center [528, 473] width 477 height 19
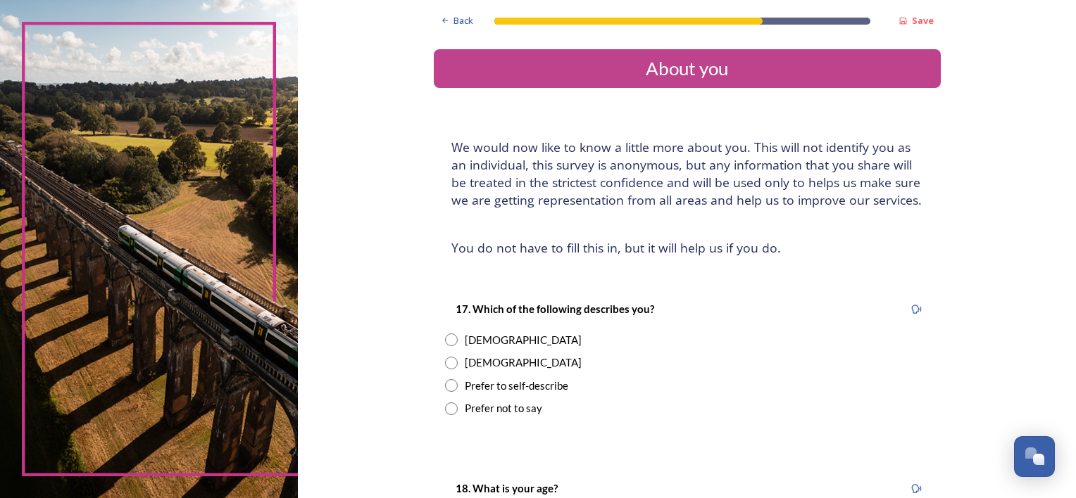
click at [445, 360] on input "radio" at bounding box center [451, 363] width 13 height 13
radio input "true"
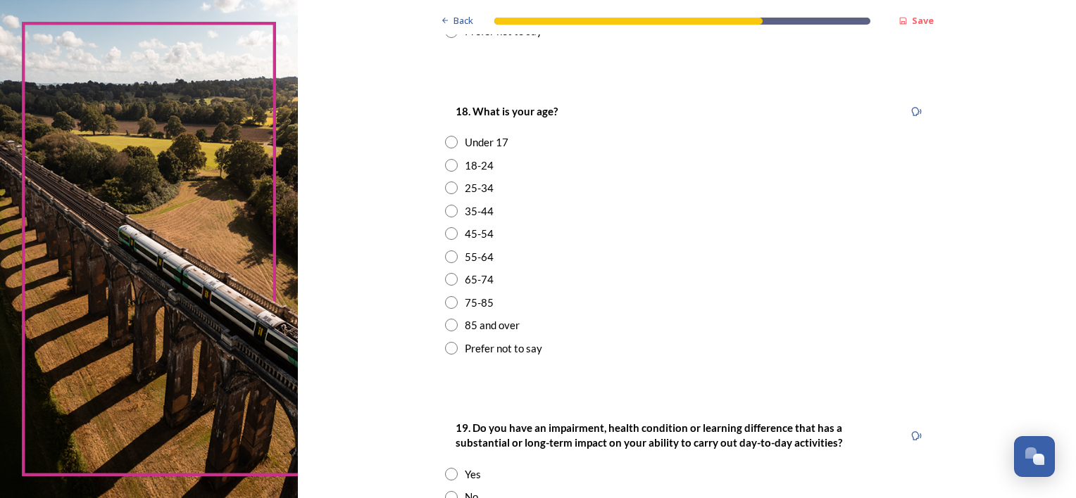
scroll to position [390, 0]
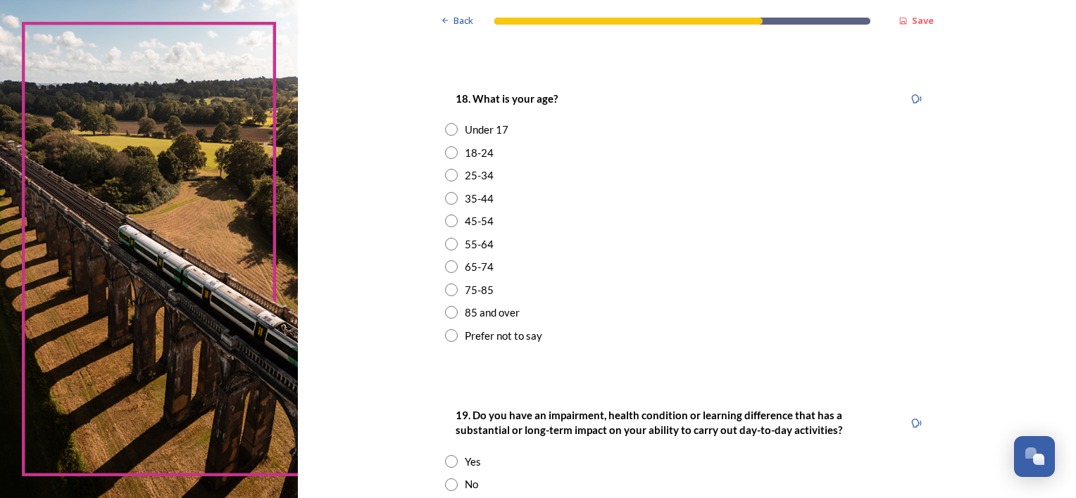
click at [445, 289] on input "radio" at bounding box center [451, 290] width 13 height 13
radio input "true"
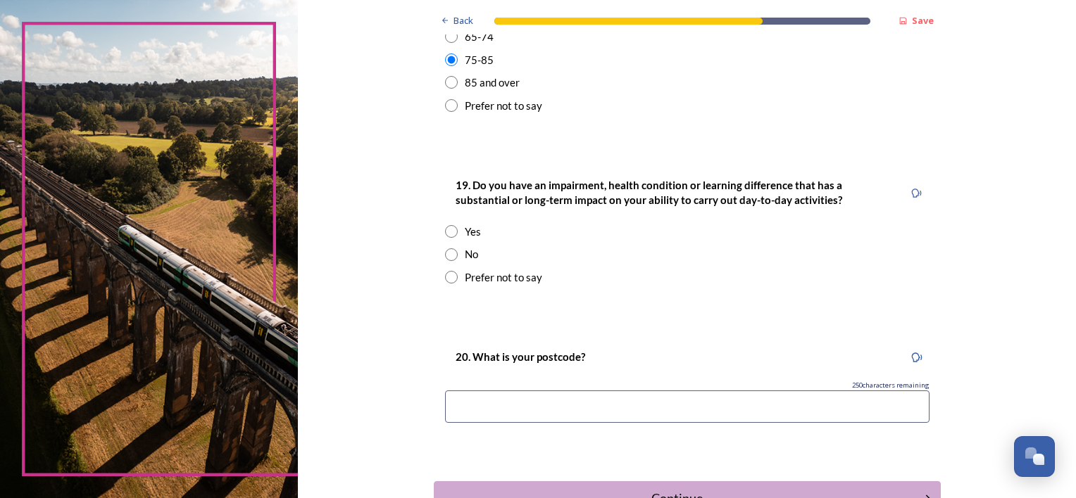
scroll to position [622, 0]
click at [445, 252] on input "radio" at bounding box center [451, 253] width 13 height 13
radio input "true"
click at [456, 406] on input at bounding box center [687, 405] width 484 height 32
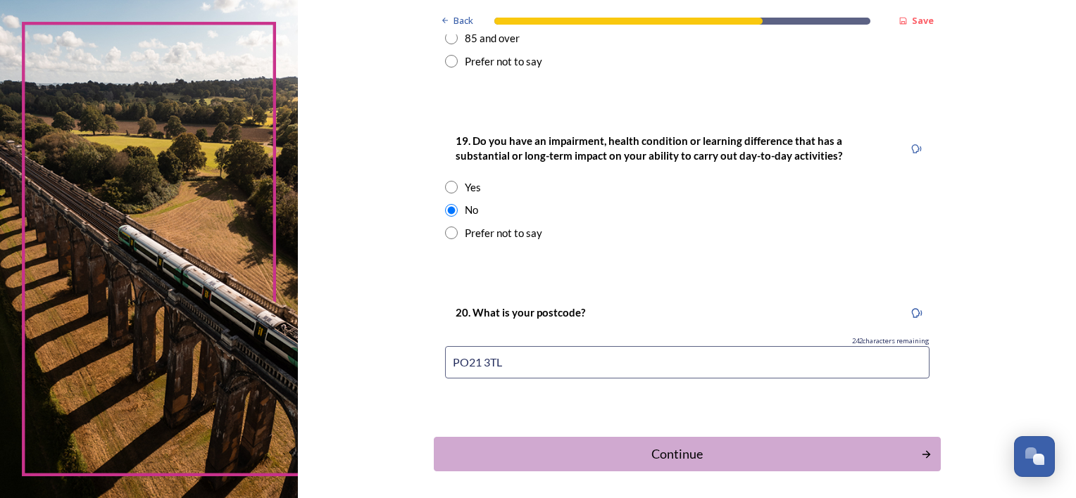
scroll to position [681, 0]
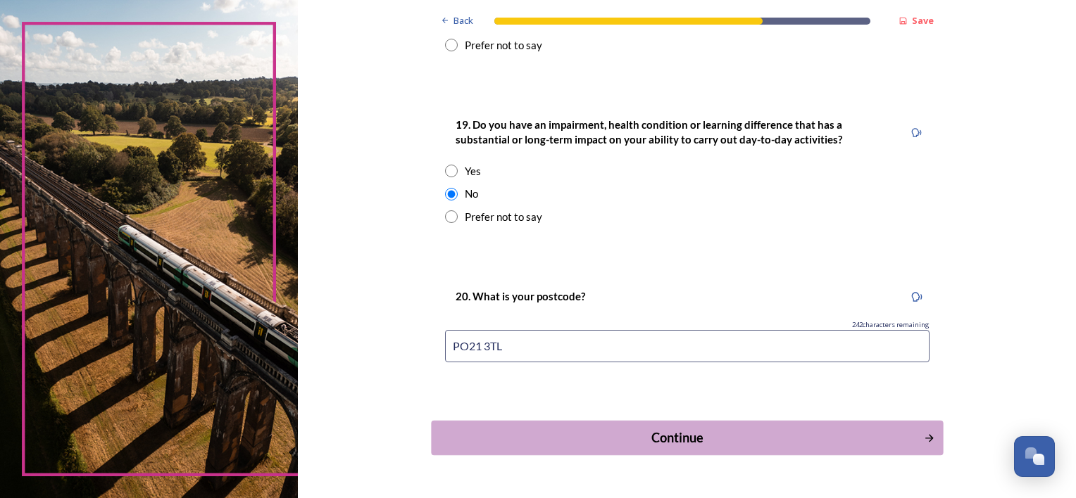
type input "PO21 3TL"
click at [798, 437] on div "Continue" at bounding box center [677, 438] width 477 height 19
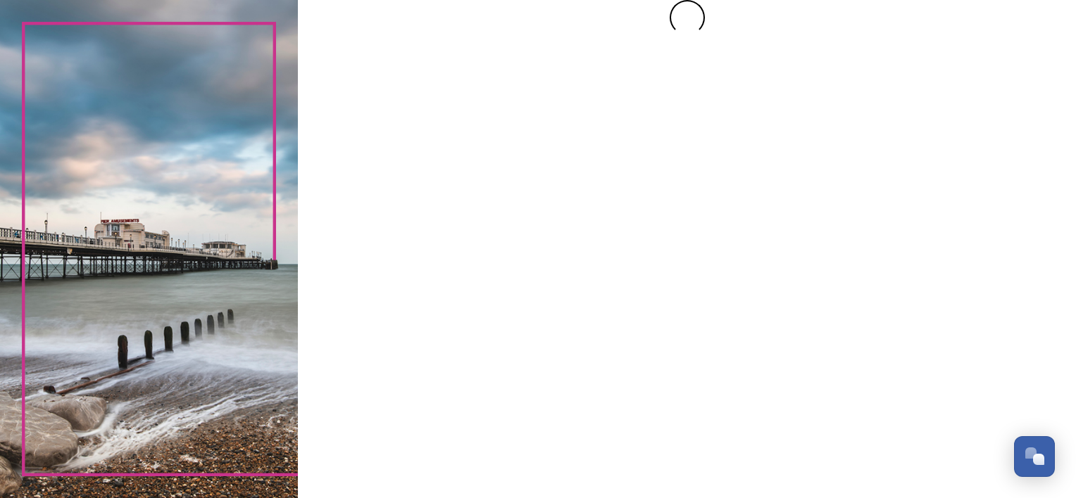
scroll to position [0, 0]
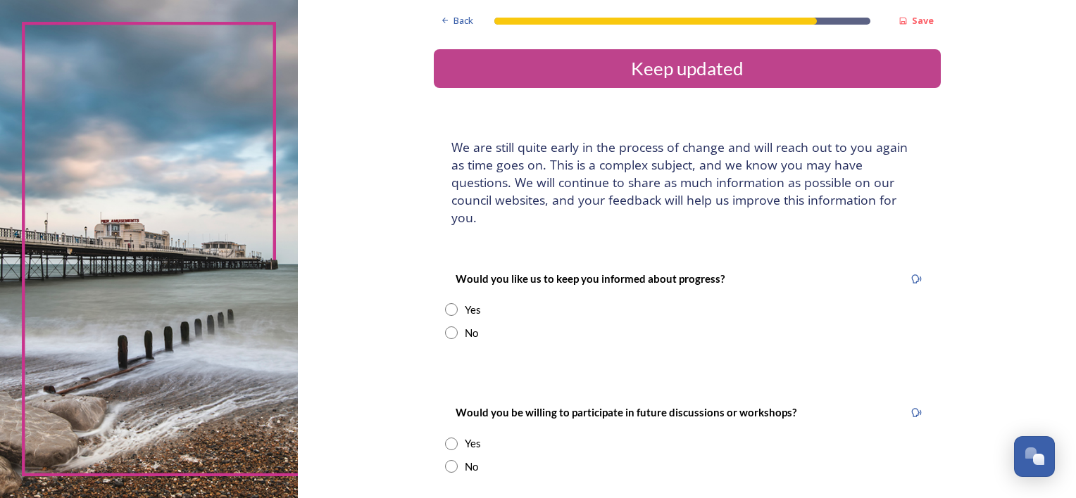
click at [445, 303] on input "radio" at bounding box center [451, 309] width 13 height 13
radio input "true"
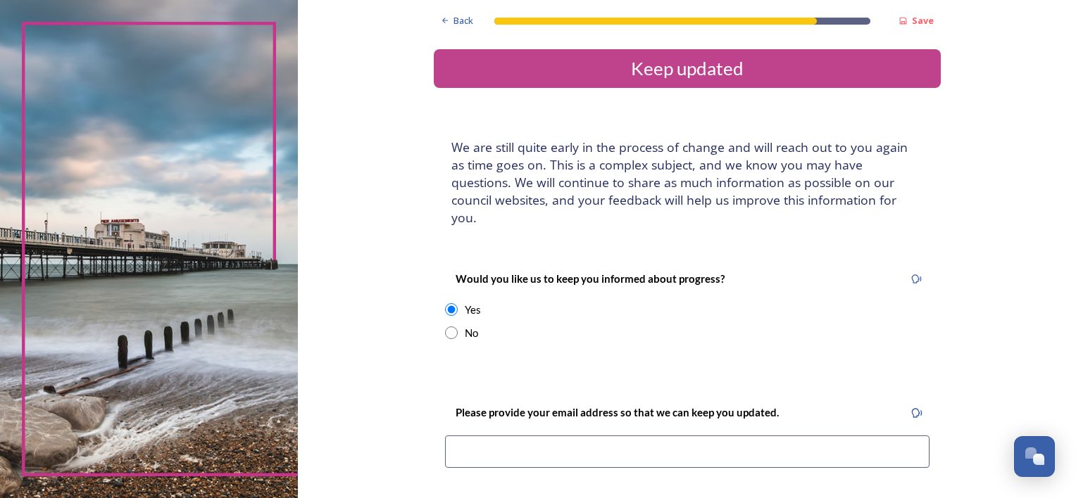
click at [472, 437] on input at bounding box center [687, 452] width 484 height 32
type input "[EMAIL_ADDRESS][DOMAIN_NAME]"
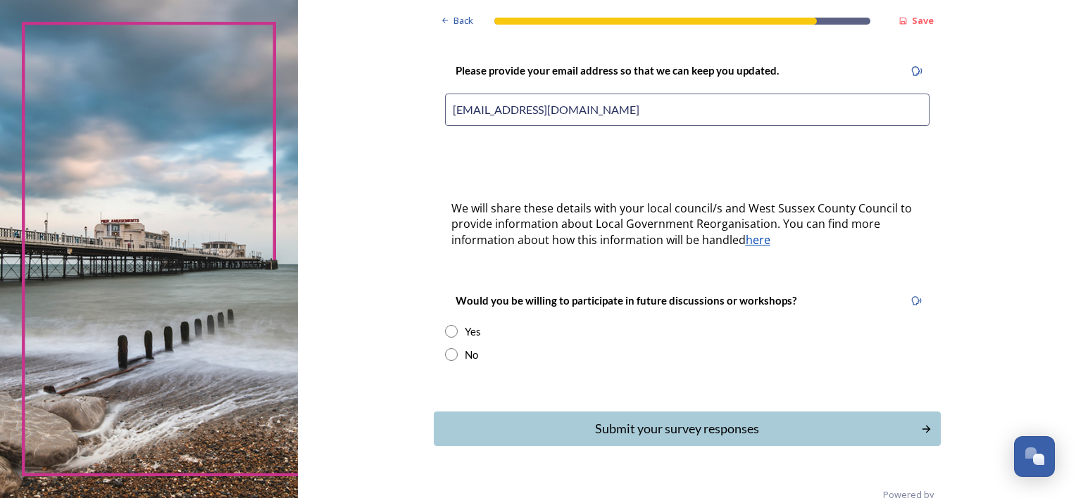
scroll to position [353, 0]
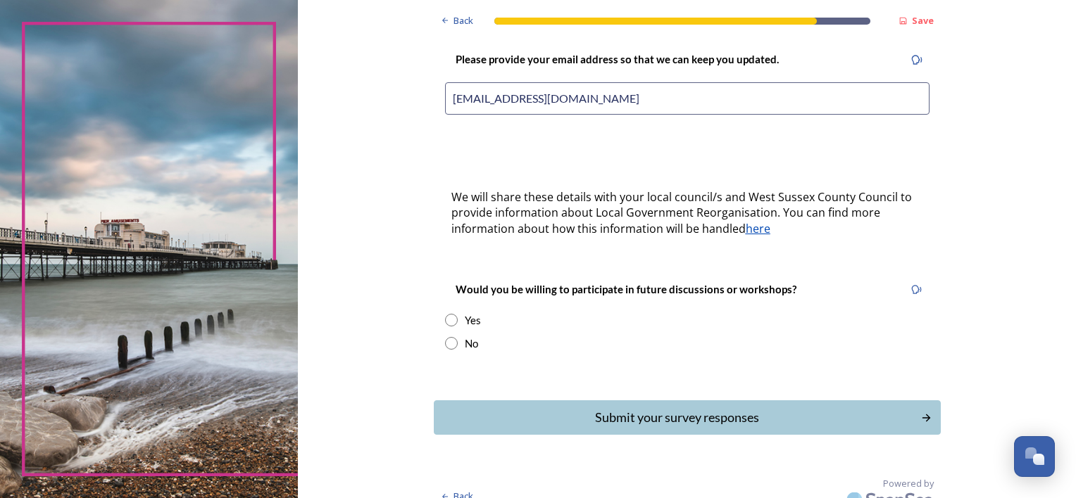
click at [446, 314] on input "radio" at bounding box center [451, 320] width 13 height 13
radio input "true"
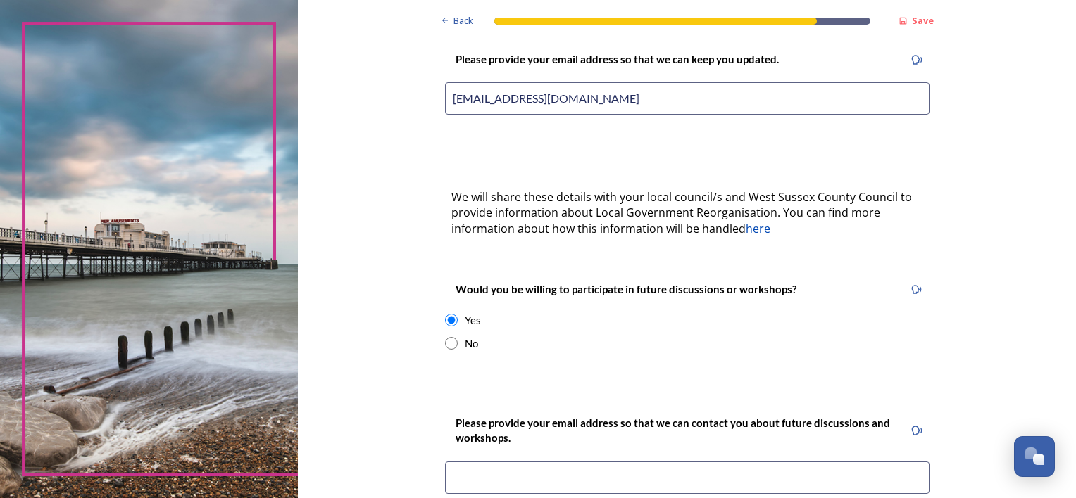
click at [459, 462] on input at bounding box center [687, 478] width 484 height 32
type input "[EMAIL_ADDRESS][DOMAIN_NAME]"
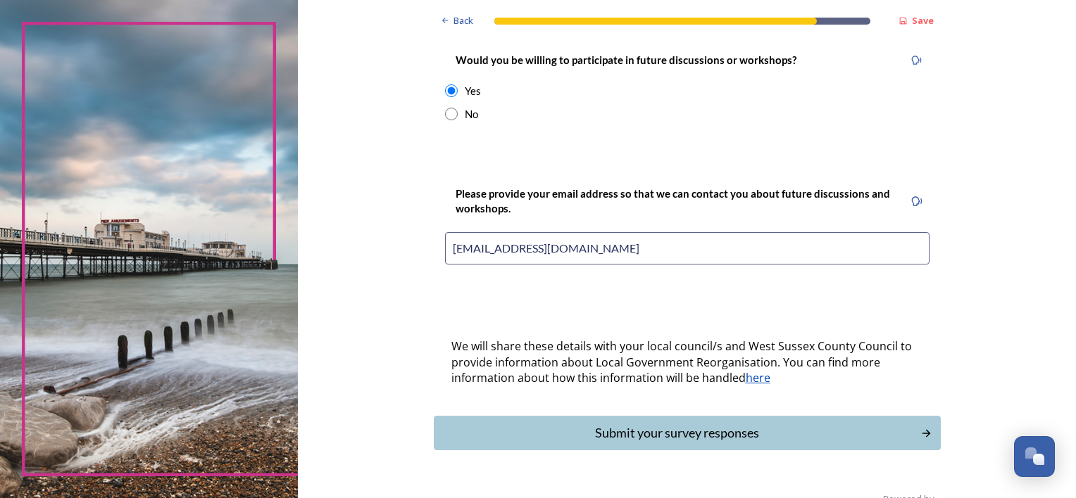
scroll to position [598, 0]
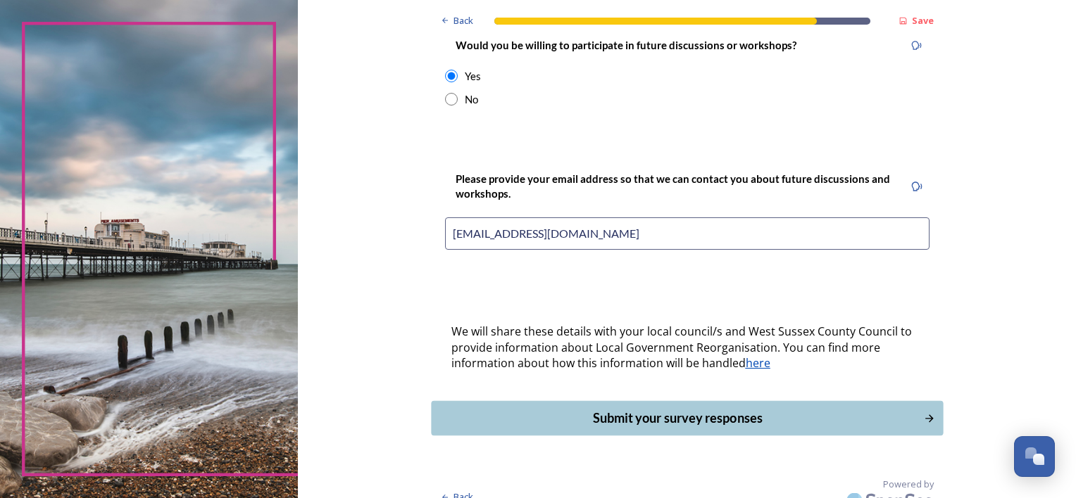
click at [729, 409] on div "Submit your survey responses" at bounding box center [677, 418] width 477 height 19
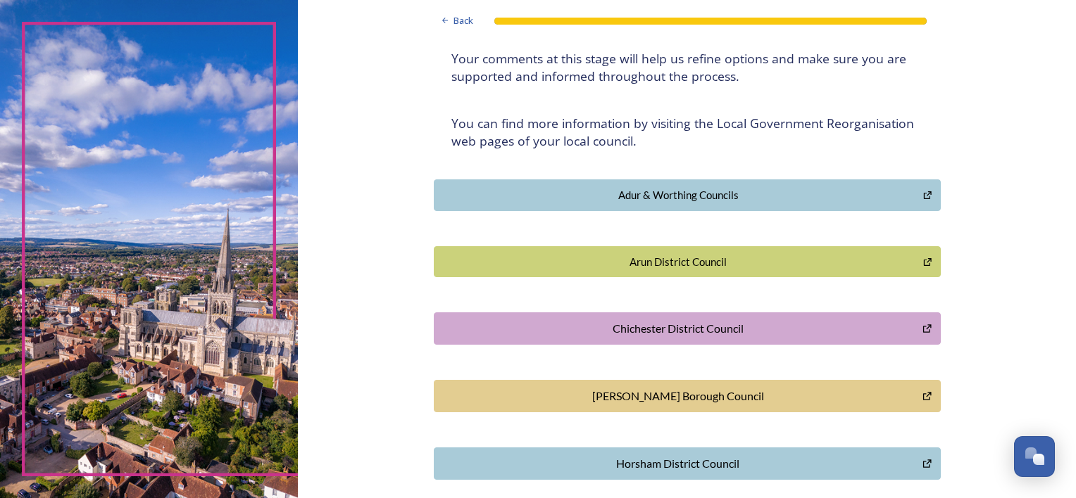
scroll to position [0, 0]
